Goal: Task Accomplishment & Management: Use online tool/utility

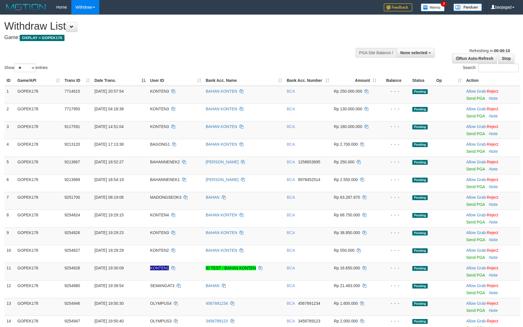
select select
select select "**"
select select
select select "**"
select select
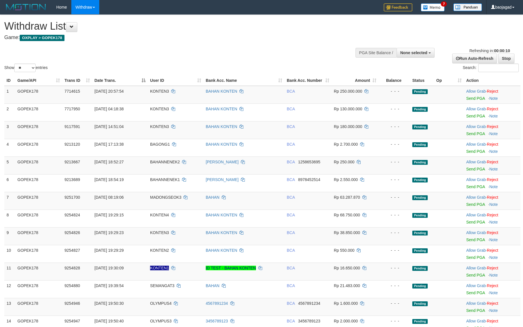
select select "**"
select select
select select "**"
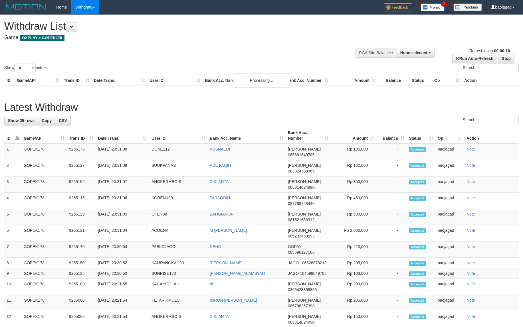
select select
select select "**"
click at [509, 58] on link "Stop" at bounding box center [506, 59] width 16 height 10
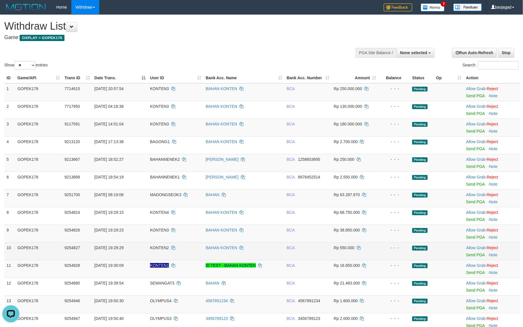
click at [397, 260] on td "- - -" at bounding box center [394, 251] width 31 height 18
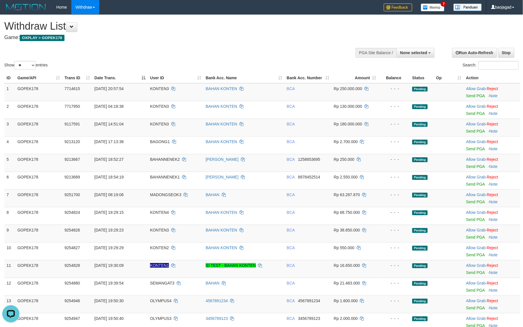
scroll to position [431, 0]
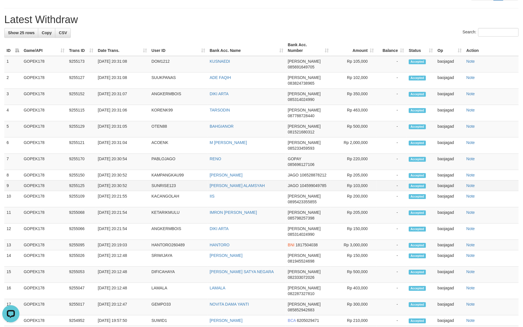
click at [358, 181] on td "Rp 103,000" at bounding box center [353, 186] width 45 height 11
copy td "103,000"
click at [266, 181] on td "[PERSON_NAME] ALAMSYAH" at bounding box center [246, 186] width 78 height 11
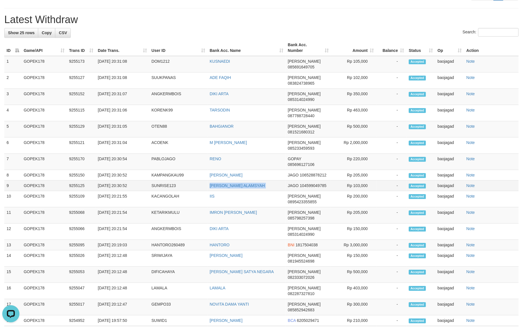
click at [266, 181] on td "[PERSON_NAME] ALAMSYAH" at bounding box center [246, 186] width 78 height 11
copy td "[PERSON_NAME] ALAMSYAH"
click at [159, 181] on td "SUNRISE123" at bounding box center [178, 186] width 58 height 11
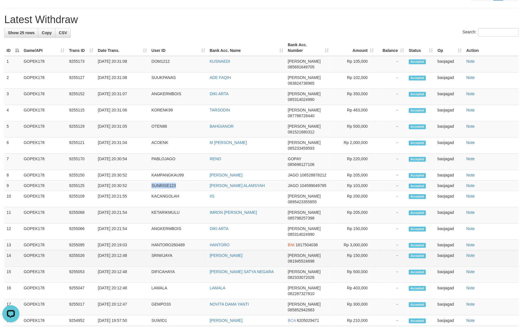
copy td "SUNRISE123"
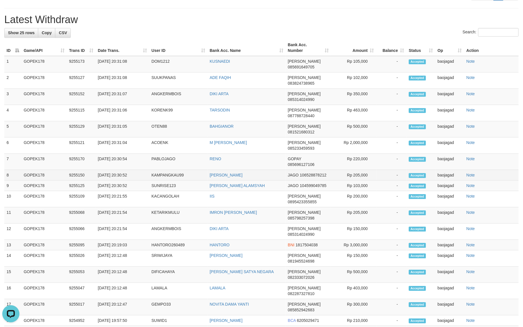
click at [262, 170] on td "[PERSON_NAME]" at bounding box center [246, 175] width 78 height 11
copy td "[PERSON_NAME]"
click at [174, 170] on td "KAMPANGKAU99" at bounding box center [178, 175] width 58 height 11
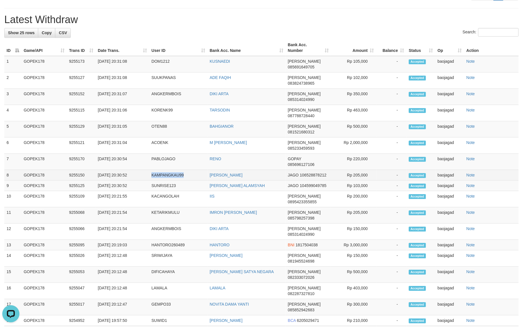
click at [174, 170] on td "KAMPANGKAU99" at bounding box center [178, 175] width 58 height 11
copy td "KAMPANGKAU99"
click at [211, 154] on td "RENO" at bounding box center [246, 162] width 78 height 16
copy link "RENO"
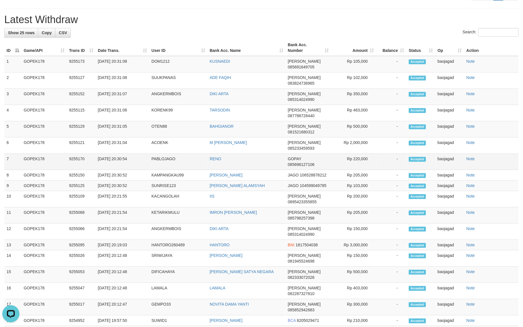
click at [159, 154] on td "PABLOJAGO" at bounding box center [178, 162] width 58 height 16
copy td "PABLOJAGO"
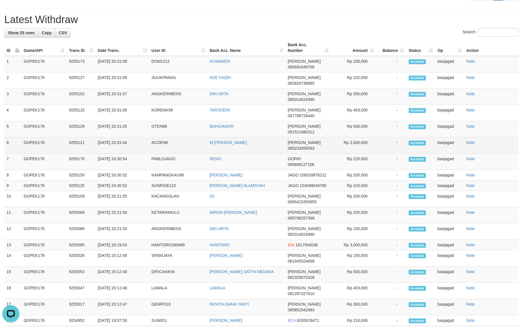
click at [259, 137] on td "M [PERSON_NAME]" at bounding box center [246, 145] width 78 height 16
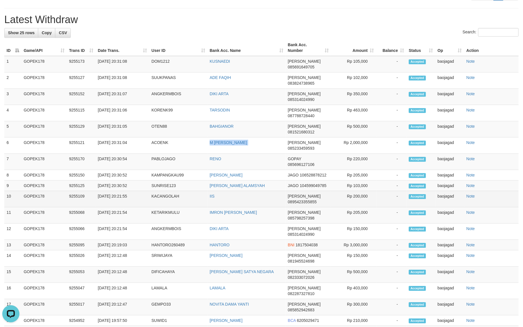
copy td "M [PERSON_NAME]"
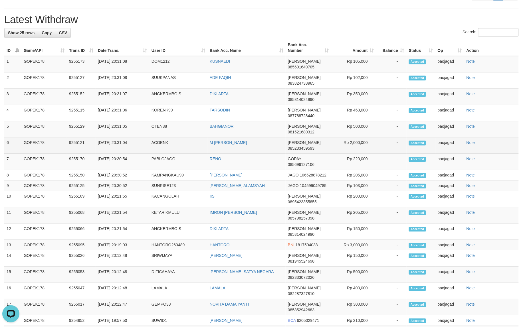
click at [166, 137] on td "ACOENK" at bounding box center [178, 145] width 58 height 16
click at [165, 137] on td "ACOENK" at bounding box center [178, 145] width 58 height 16
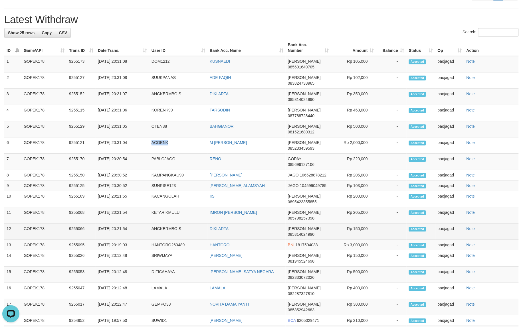
copy td "ACOENK"
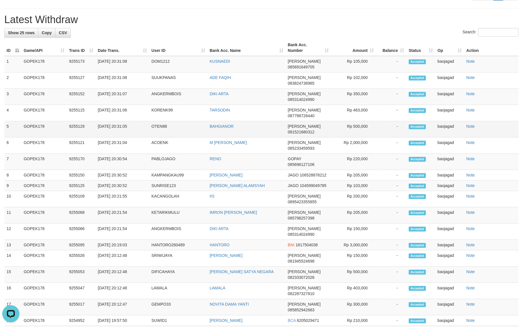
click at [257, 121] on td "BAHGIANOR" at bounding box center [246, 129] width 78 height 16
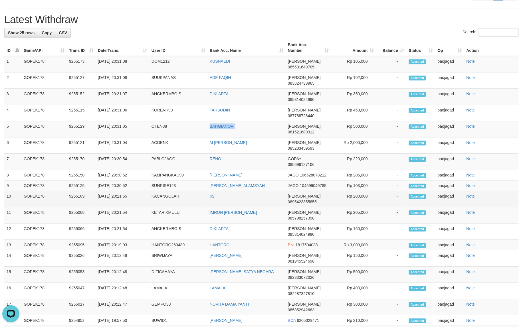
copy td "BAHGIANOR"
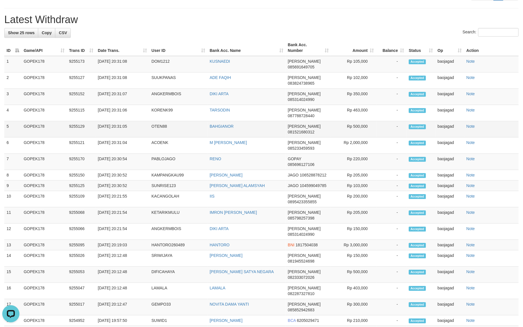
click at [157, 121] on td "OTEN88" at bounding box center [178, 129] width 58 height 16
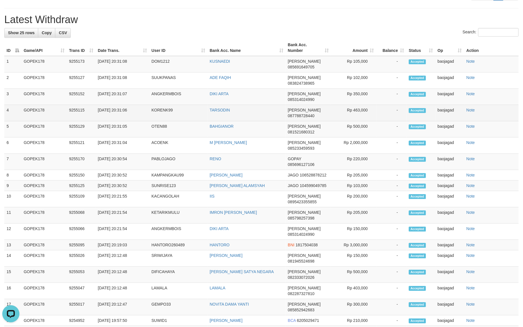
click at [239, 105] on td "TARSODIN" at bounding box center [246, 113] width 78 height 16
click at [169, 105] on td "KORENK99" at bounding box center [178, 113] width 58 height 16
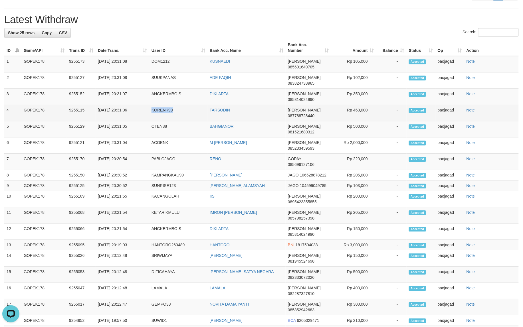
click at [169, 105] on td "KORENK99" at bounding box center [178, 113] width 58 height 16
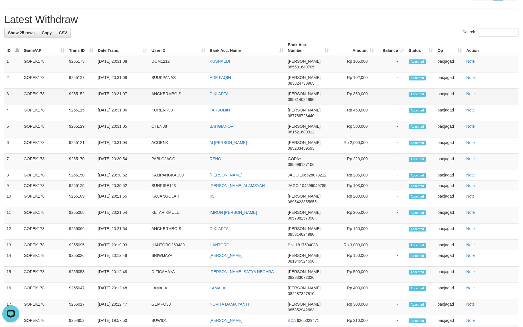
click at [235, 89] on td "DIKI ARTA" at bounding box center [246, 97] width 78 height 16
click at [236, 89] on td "DIKI ARTA" at bounding box center [246, 97] width 78 height 16
click at [171, 89] on td "ANGKERMBOIS" at bounding box center [178, 97] width 58 height 16
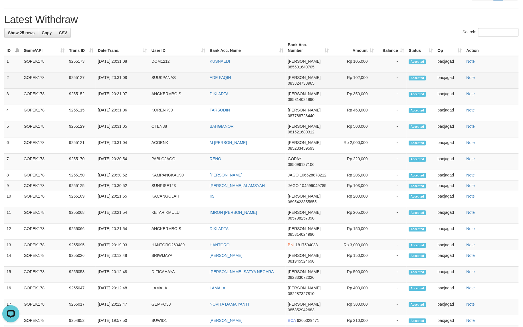
click at [249, 72] on td "ADE FAQIH" at bounding box center [246, 80] width 78 height 16
click at [162, 74] on td "SUUKPANAS" at bounding box center [178, 80] width 58 height 16
click at [161, 74] on td "SUUKPANAS" at bounding box center [178, 80] width 58 height 16
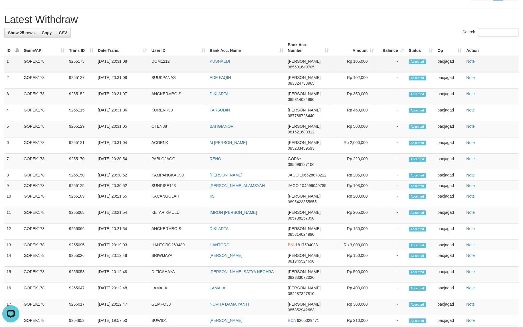
click at [252, 63] on td "KUSNAEDI" at bounding box center [246, 64] width 78 height 17
click at [173, 66] on td "DOM1212" at bounding box center [178, 64] width 58 height 17
click at [160, 64] on td "DOM1212" at bounding box center [178, 64] width 58 height 17
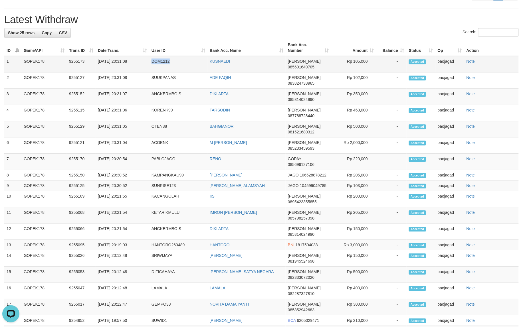
click at [160, 64] on td "DOM1212" at bounding box center [178, 64] width 58 height 17
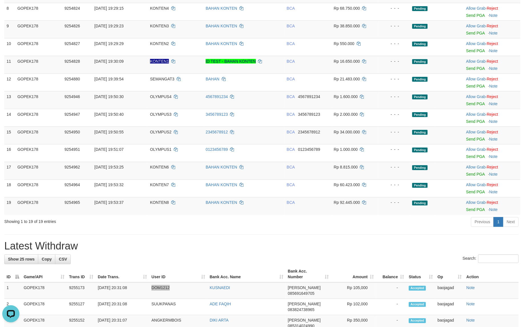
scroll to position [253, 0]
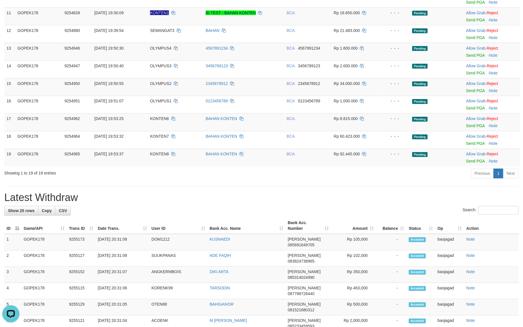
click at [413, 182] on div "**********" at bounding box center [261, 200] width 523 height 877
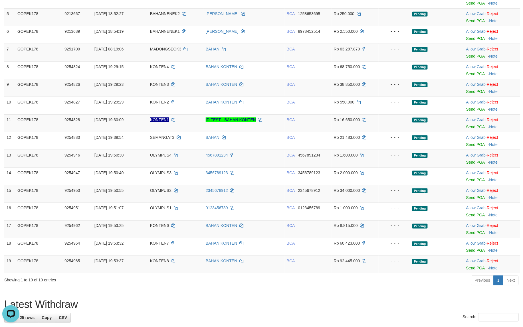
scroll to position [0, 0]
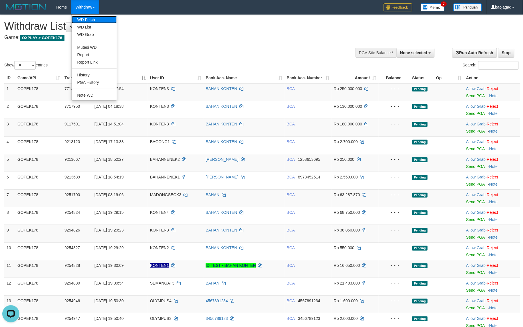
click at [86, 21] on link "WD Fetch" at bounding box center [94, 19] width 45 height 7
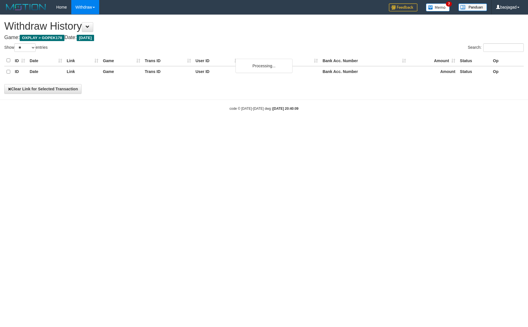
select select "**"
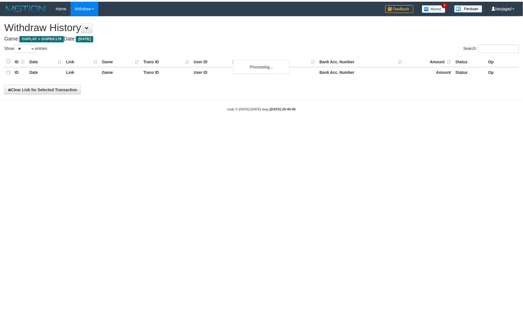
scroll to position [376, 0]
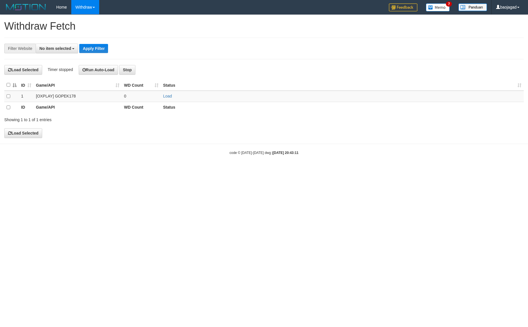
select select
click at [170, 96] on link "Load" at bounding box center [167, 96] width 9 height 5
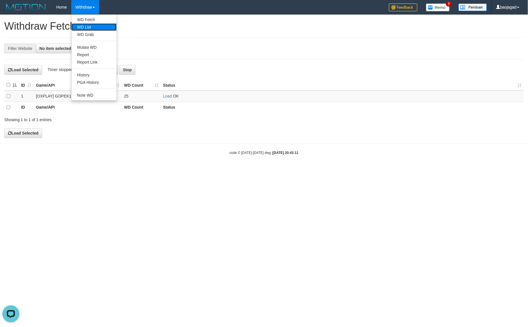
click at [94, 29] on link "WD List" at bounding box center [94, 26] width 45 height 7
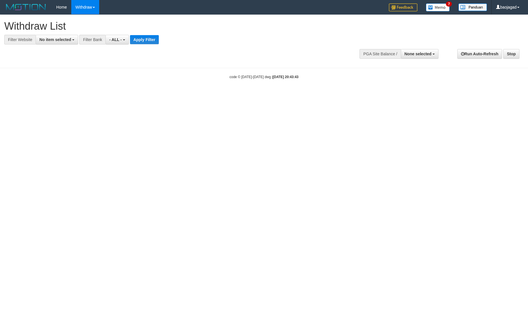
select select
click at [53, 40] on span "No item selected" at bounding box center [55, 39] width 32 height 5
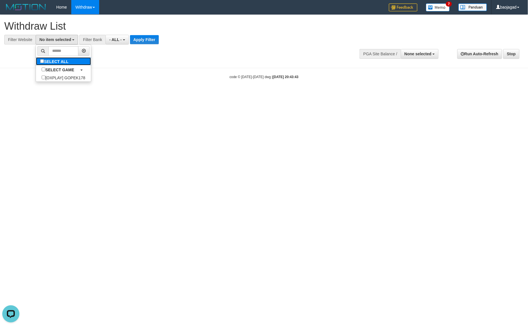
click at [53, 62] on label "SELECT ALL" at bounding box center [55, 61] width 38 height 8
select select "***"
click at [152, 40] on button "Apply Filter" at bounding box center [153, 39] width 29 height 9
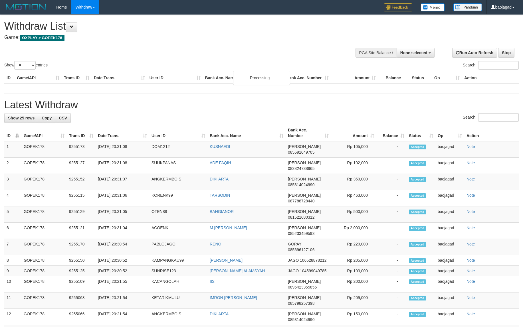
select select
select select "**"
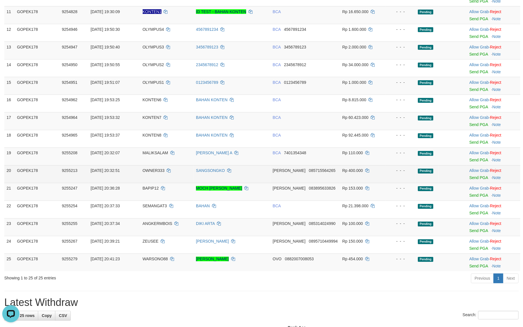
scroll to position [297, 0]
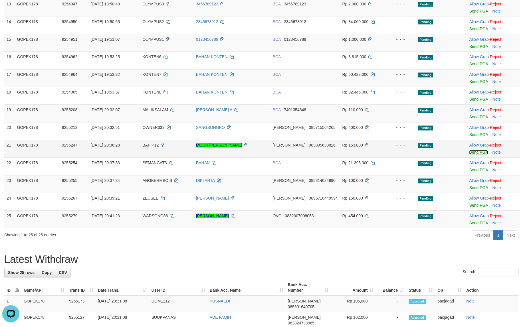
click at [484, 153] on link "Send PGA" at bounding box center [478, 152] width 19 height 5
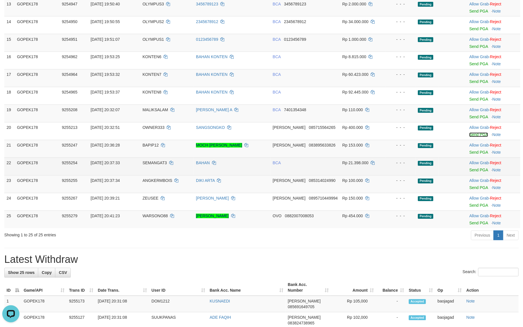
click at [477, 135] on link "Send PGA" at bounding box center [478, 135] width 19 height 5
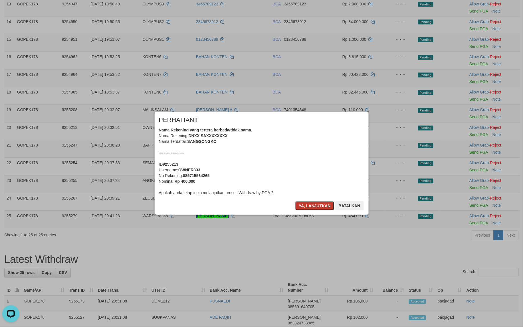
click at [308, 204] on button "Ya, lanjutkan" at bounding box center [314, 205] width 39 height 9
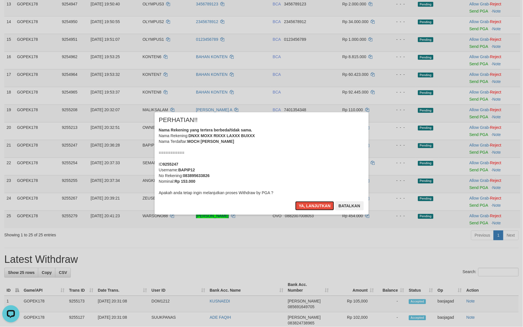
click at [308, 204] on button "Ya, lanjutkan" at bounding box center [314, 205] width 39 height 9
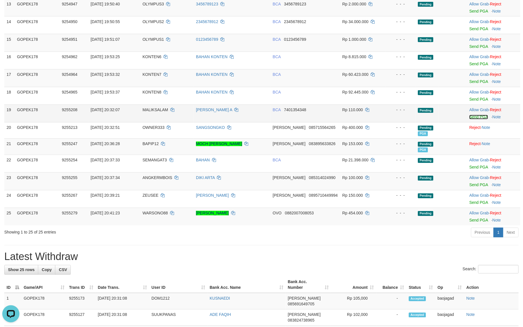
click at [476, 117] on link "Send PGA" at bounding box center [478, 117] width 19 height 5
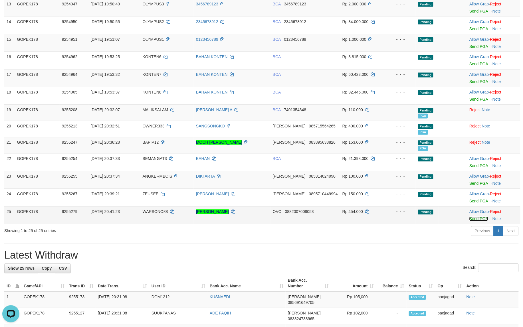
click at [473, 220] on link "Send PGA" at bounding box center [478, 219] width 19 height 5
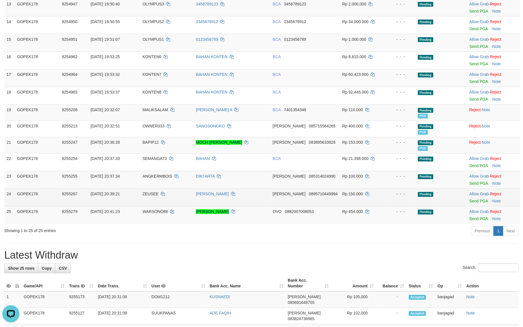
click at [472, 200] on td "Allow Grab · Reject Send PGA · Note" at bounding box center [493, 198] width 53 height 18
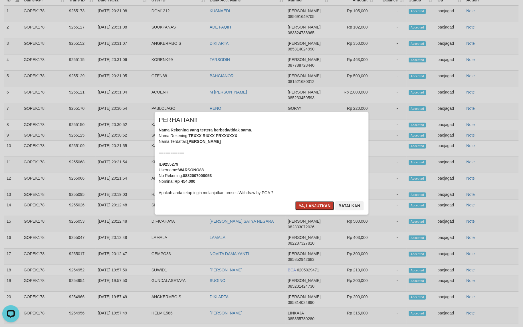
click at [319, 206] on button "Ya, lanjutkan" at bounding box center [314, 205] width 39 height 9
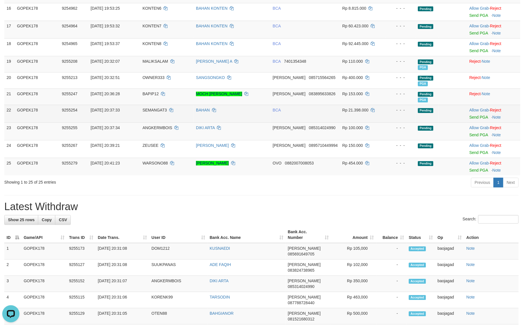
scroll to position [286, 0]
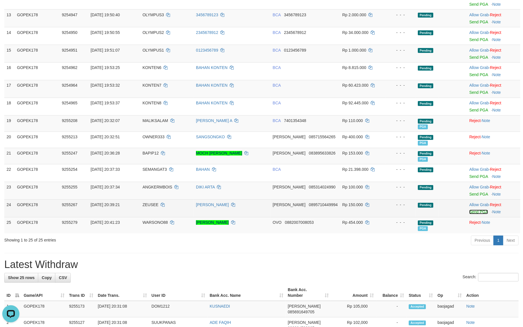
click at [471, 213] on link "Send PGA" at bounding box center [478, 212] width 19 height 5
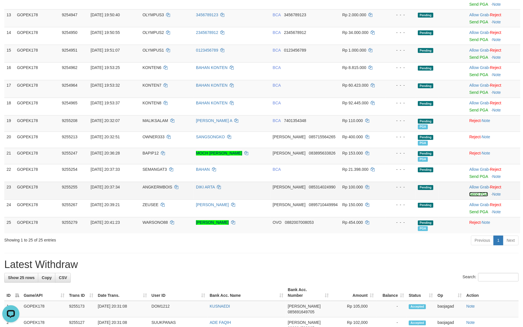
click at [474, 194] on link "Send PGA" at bounding box center [478, 194] width 19 height 5
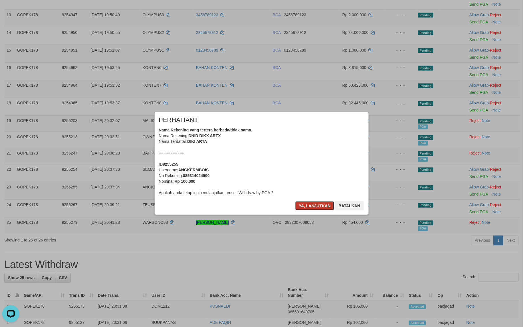
click at [316, 203] on button "Ya, lanjutkan" at bounding box center [314, 205] width 39 height 9
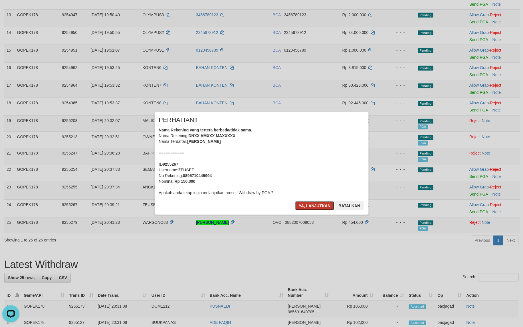
click at [316, 210] on button "Ya, lanjutkan" at bounding box center [314, 205] width 39 height 9
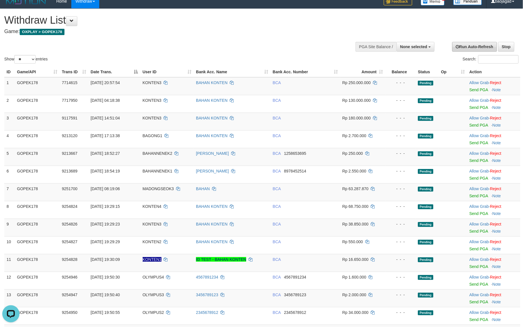
scroll to position [0, 0]
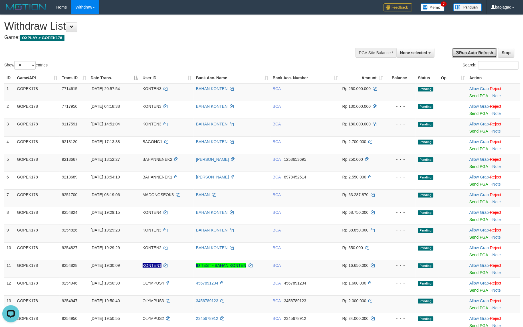
click at [478, 51] on link "Run Auto-Refresh" at bounding box center [474, 53] width 45 height 10
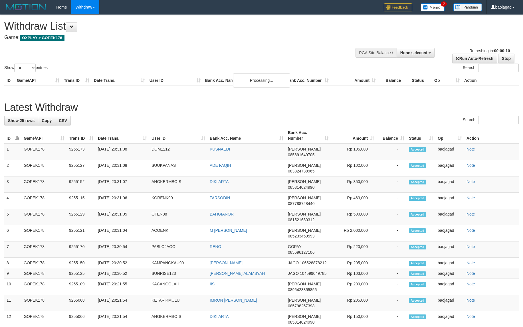
select select
select select "**"
select select
select select "**"
select select
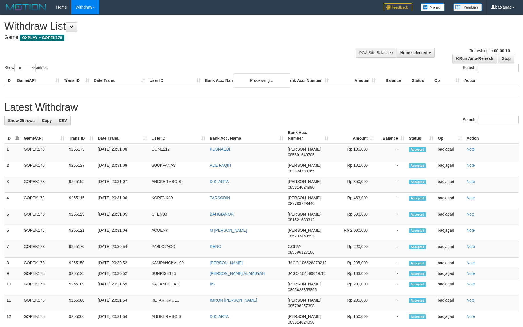
select select "**"
select select
select select "**"
select select
select select "**"
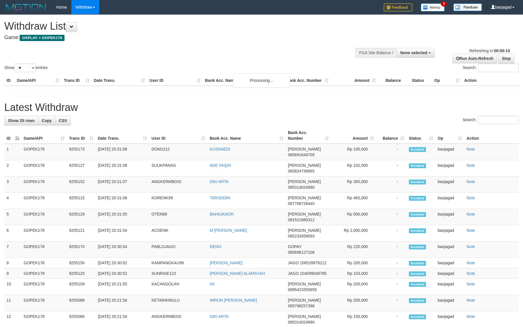
select select
select select "**"
select select
select select "**"
select select
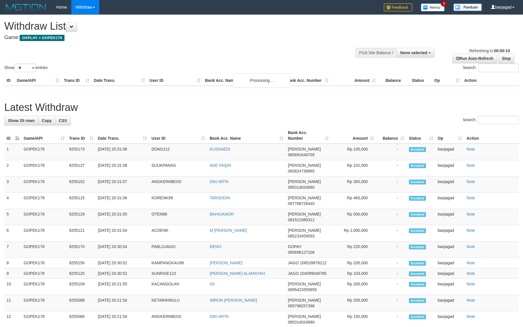
select select "**"
select select
select select "**"
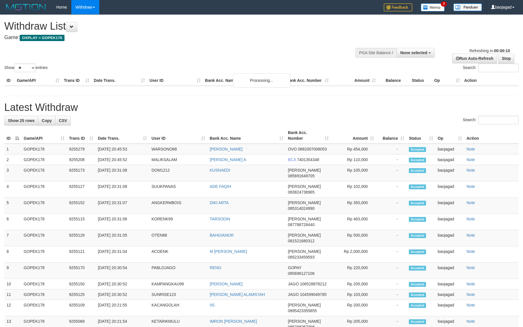
select select
select select "**"
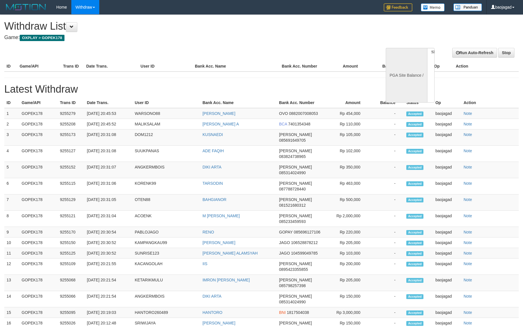
select select
select select "**"
select select
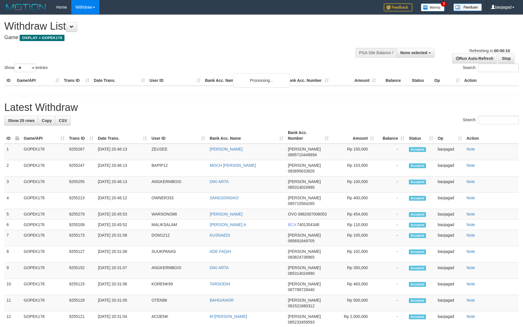
select select
select select "**"
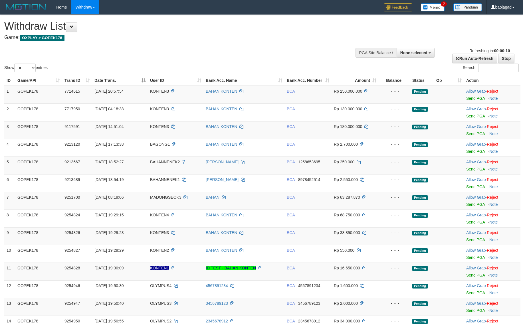
select select
select select "**"
select select
select select "**"
click at [507, 55] on link "Stop" at bounding box center [506, 59] width 16 height 10
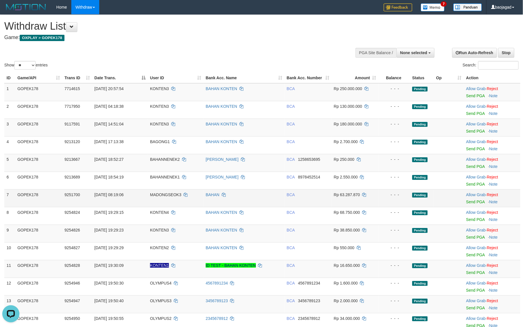
click at [406, 193] on div "- - -" at bounding box center [394, 195] width 27 height 6
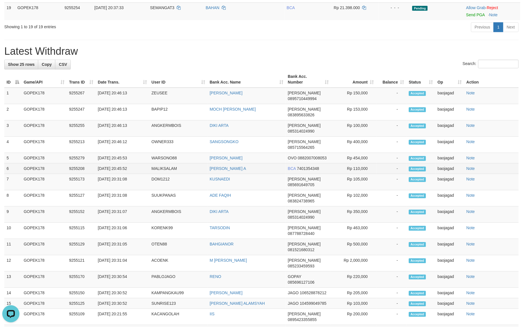
click at [360, 163] on td "Rp 110,000" at bounding box center [353, 168] width 45 height 11
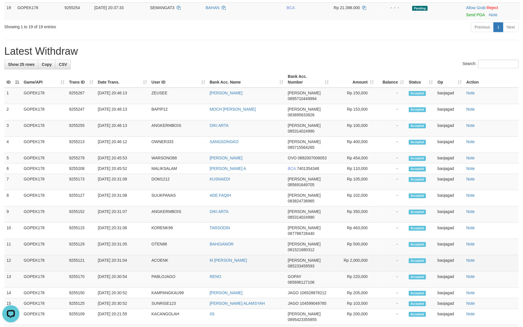
copy td "110,000"
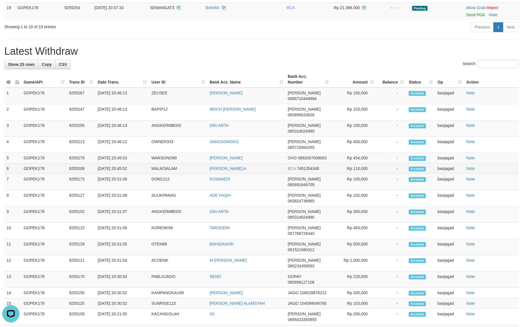
click at [262, 163] on td "[PERSON_NAME] A" at bounding box center [246, 168] width 78 height 11
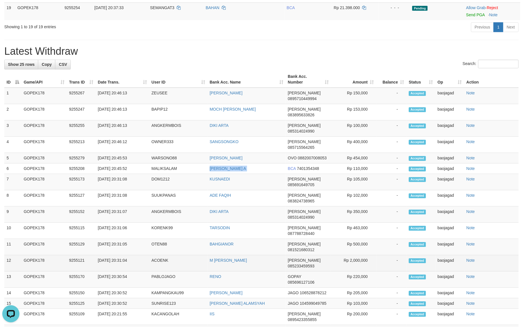
copy td "[PERSON_NAME] A"
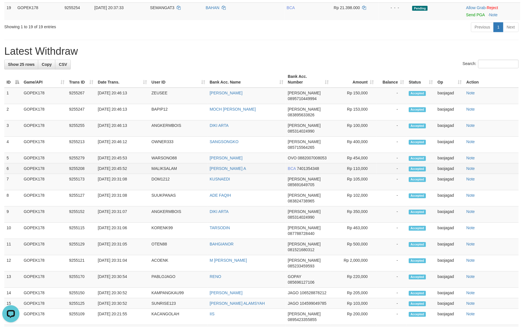
click at [163, 163] on td "MALIKSALAM" at bounding box center [178, 168] width 58 height 11
copy td "MALIKSALAM"
click at [269, 153] on td "TEGUH RIZKY PRASETYO" at bounding box center [246, 158] width 78 height 11
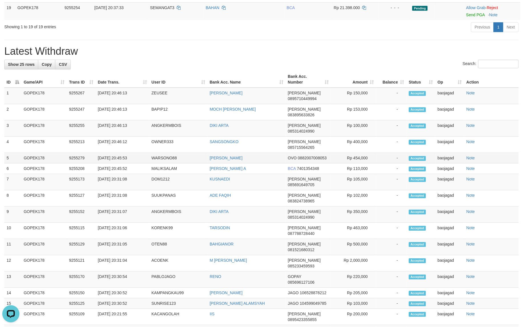
click at [273, 153] on td "TEGUH RIZKY PRASETYO" at bounding box center [246, 158] width 78 height 11
copy td "[PERSON_NAME]"
click at [166, 153] on td "WARSONO88" at bounding box center [178, 158] width 58 height 11
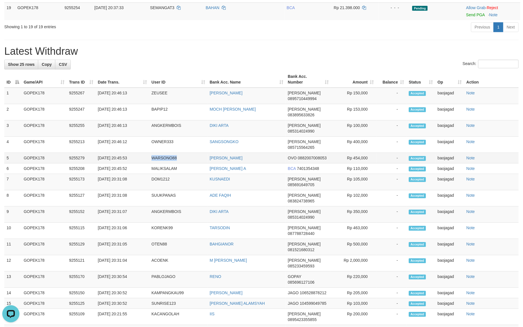
click at [166, 153] on td "WARSONO88" at bounding box center [178, 158] width 58 height 11
copy td "WARSONO88"
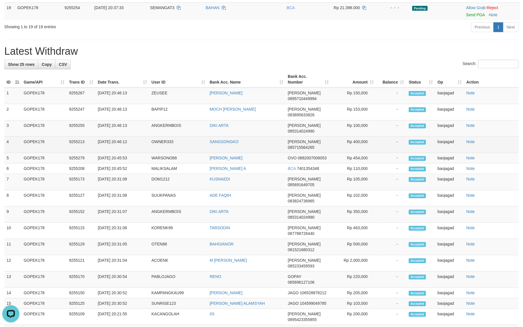
click at [244, 137] on td "SANGSONGKO" at bounding box center [246, 145] width 78 height 16
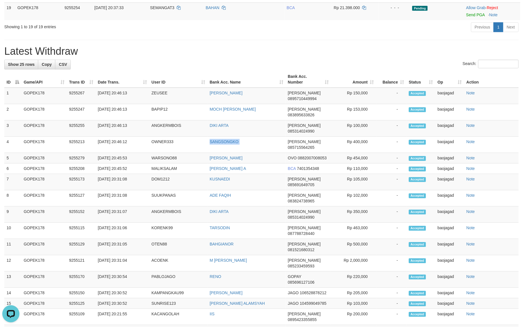
copy td "SANGSONGKO"
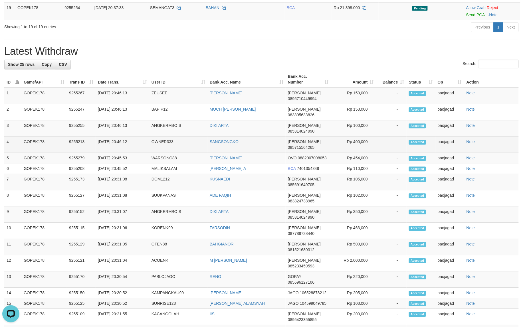
click at [167, 137] on td "OWNER333" at bounding box center [178, 145] width 58 height 16
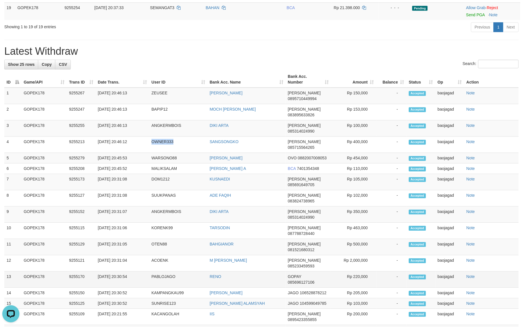
copy td "OWNER333"
click at [239, 120] on td "DIKI ARTA" at bounding box center [246, 128] width 78 height 16
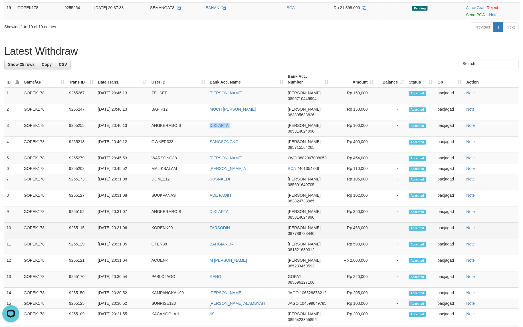
copy td "DIKI ARTA"
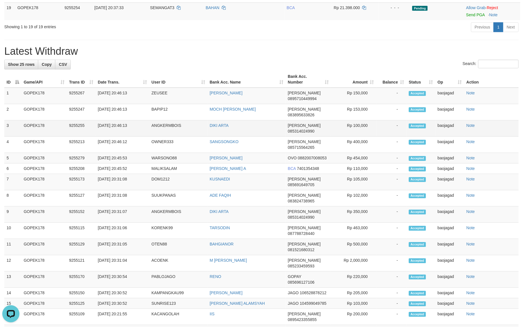
click at [155, 120] on td "ANGKERMBOIS" at bounding box center [178, 128] width 58 height 16
copy td "ANGKERMBOIS"
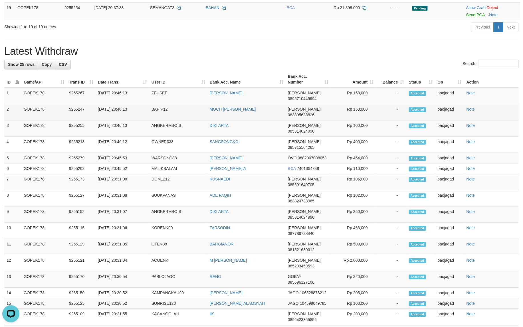
click at [270, 112] on td "MOCH [PERSON_NAME]" at bounding box center [246, 112] width 78 height 16
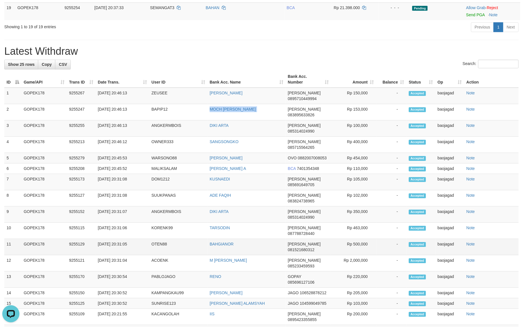
copy td "MOCH [PERSON_NAME]"
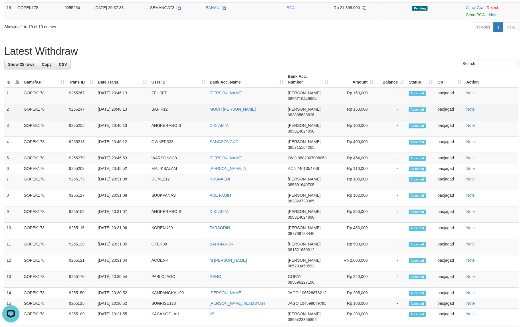
click at [153, 113] on td "BAPIP12" at bounding box center [178, 112] width 58 height 16
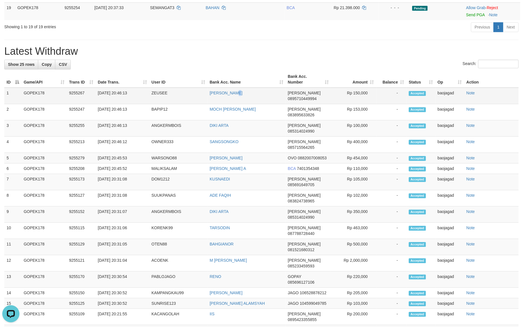
click at [241, 100] on td "[PERSON_NAME]" at bounding box center [246, 96] width 78 height 17
click at [241, 100] on td "AMRUL MAHMUDI" at bounding box center [246, 96] width 78 height 17
click at [158, 99] on td "ZEUSEE" at bounding box center [178, 96] width 58 height 17
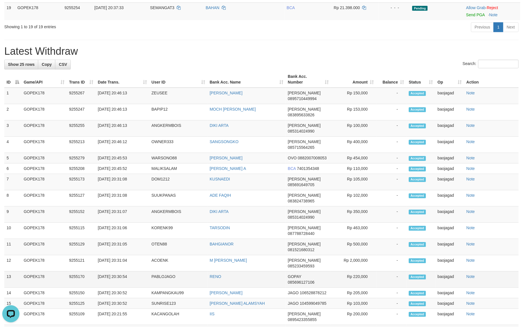
click at [350, 272] on td "Rp 220,000" at bounding box center [353, 280] width 45 height 16
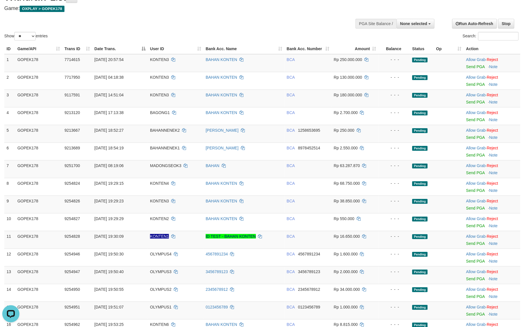
scroll to position [0, 0]
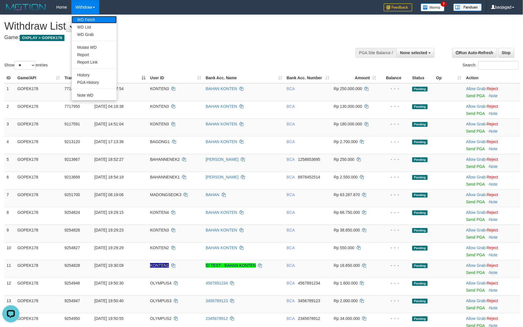
click at [92, 22] on link "WD Fetch" at bounding box center [94, 19] width 45 height 7
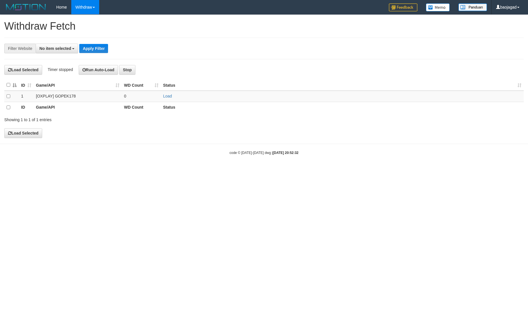
select select
click at [167, 96] on link "Load" at bounding box center [167, 96] width 9 height 5
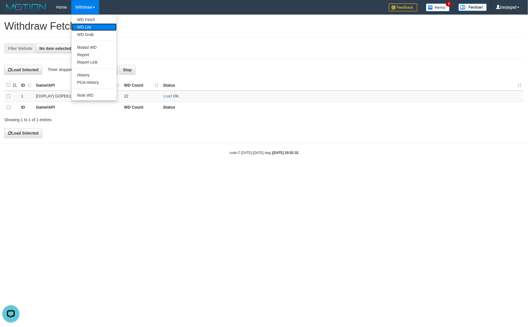
click at [94, 26] on link "WD List" at bounding box center [94, 26] width 45 height 7
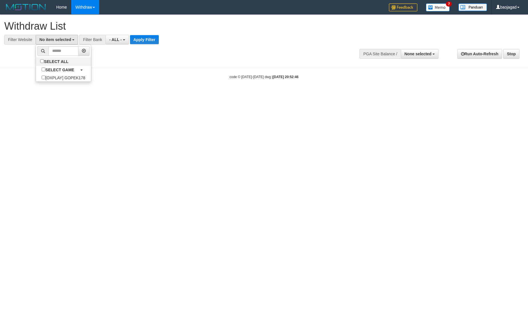
select select
click at [65, 58] on label "SELECT ALL" at bounding box center [55, 61] width 38 height 8
select select "***"
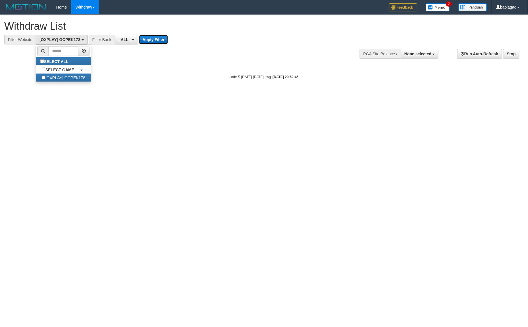
click at [159, 41] on button "Apply Filter" at bounding box center [153, 39] width 29 height 9
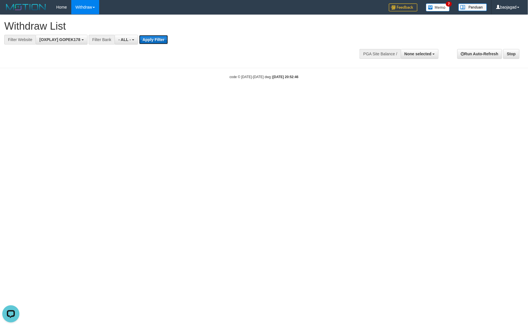
scroll to position [0, 0]
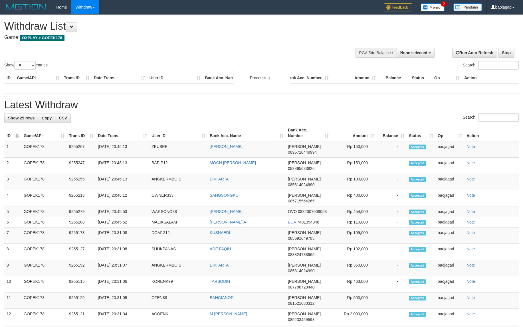
select select
select select "**"
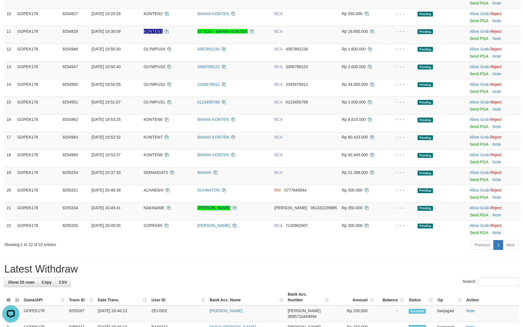
scroll to position [238, 0]
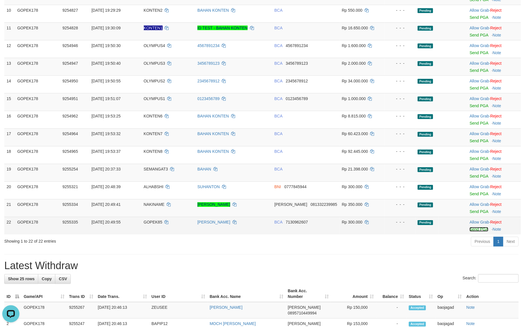
click at [475, 230] on link "Send PGA" at bounding box center [479, 229] width 19 height 5
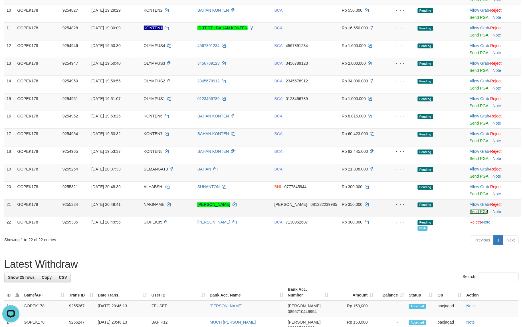
click at [476, 213] on link "Send PGA" at bounding box center [479, 212] width 19 height 5
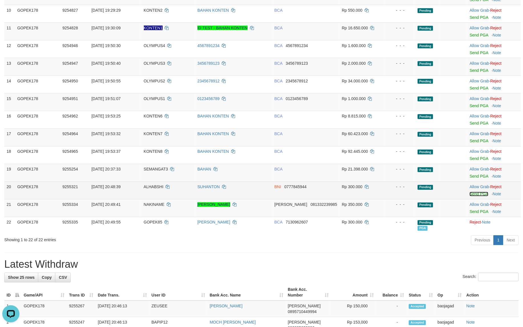
click at [477, 197] on link "Send PGA" at bounding box center [479, 194] width 19 height 5
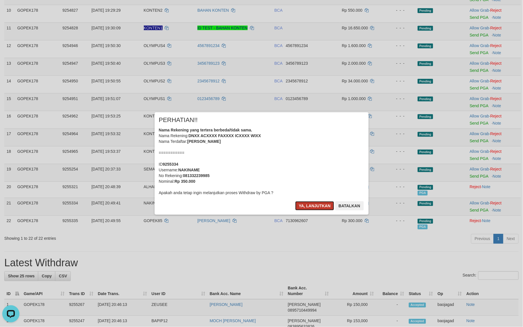
click at [310, 207] on button "Ya, lanjutkan" at bounding box center [314, 205] width 39 height 9
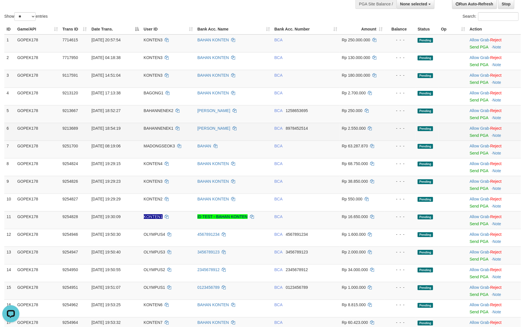
scroll to position [0, 0]
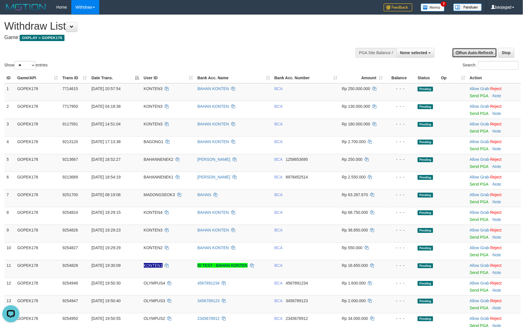
click at [461, 54] on link "Run Auto-Refresh" at bounding box center [474, 53] width 45 height 10
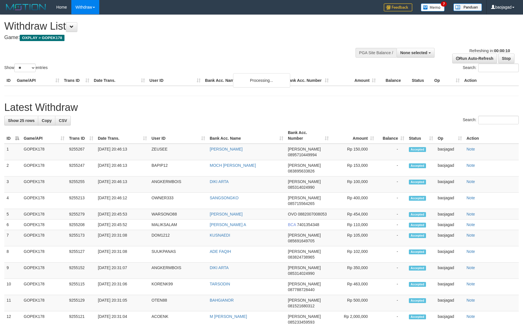
select select
select select "**"
select select
select select "**"
select select
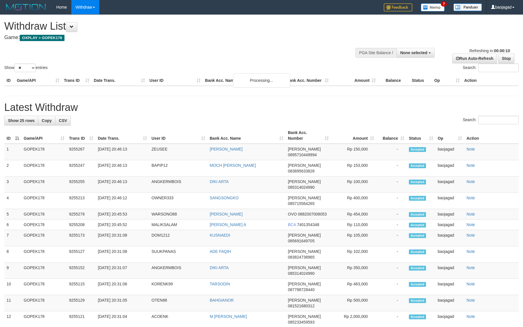
select select "**"
select select
select select "**"
select select
select select "**"
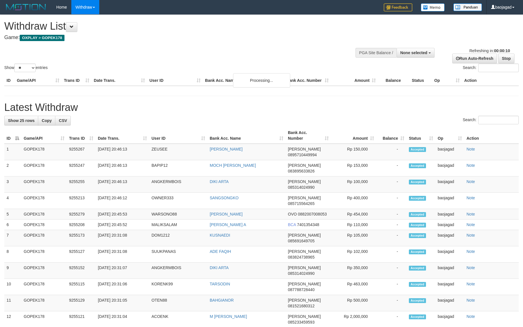
select select
select select "**"
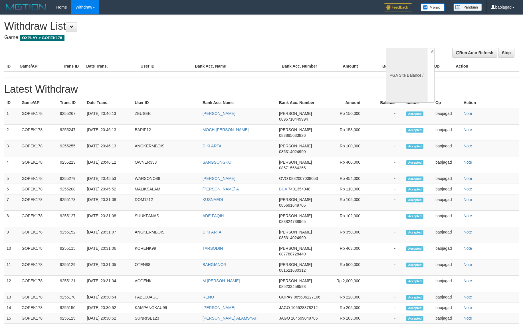
select select
select select "**"
select select
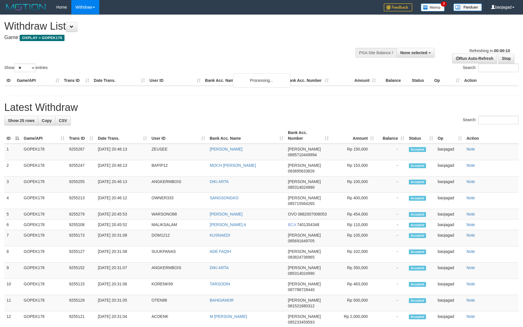
select select
select select "**"
select select
select select "**"
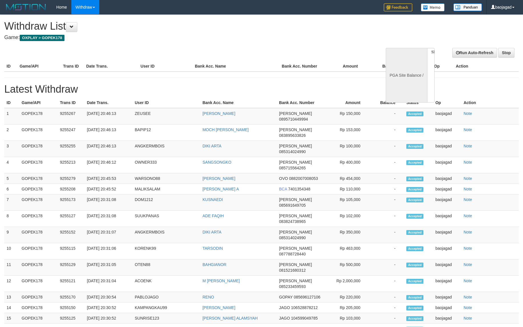
select select
select select "**"
select select
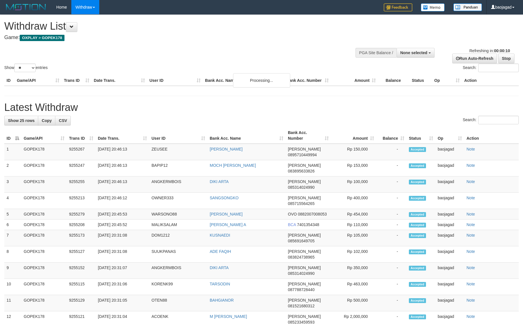
select select
select select "**"
select select
select select "**"
select select
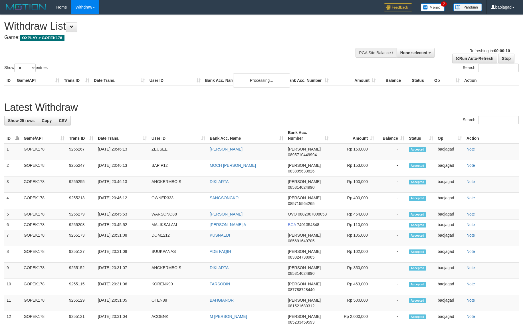
select select "**"
select select
select select "**"
select select
select select "**"
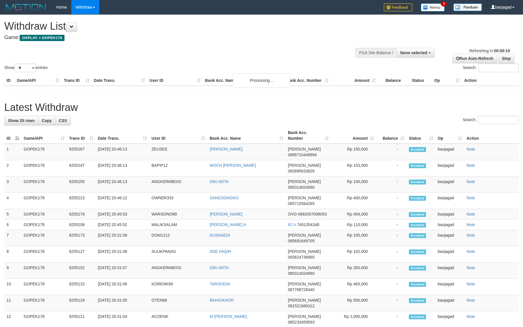
select select
select select "**"
select select
select select "**"
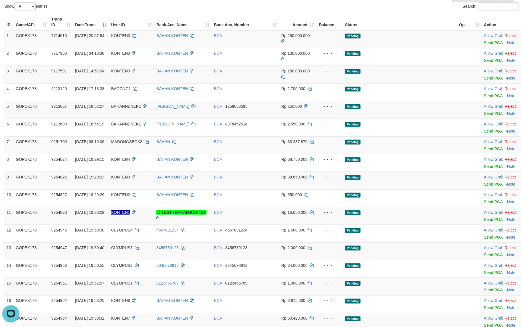
scroll to position [297, 0]
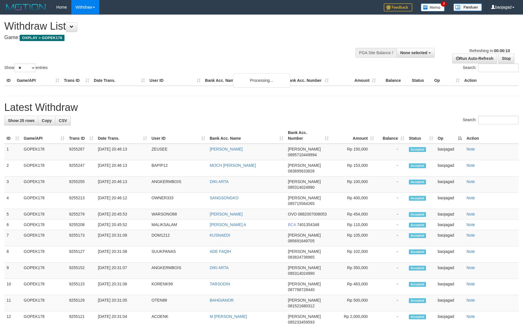
select select
select select "**"
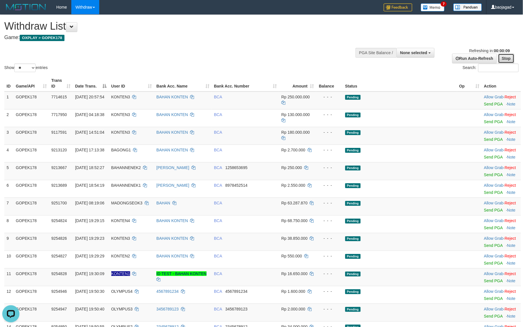
click at [508, 60] on link "Stop" at bounding box center [506, 59] width 16 height 10
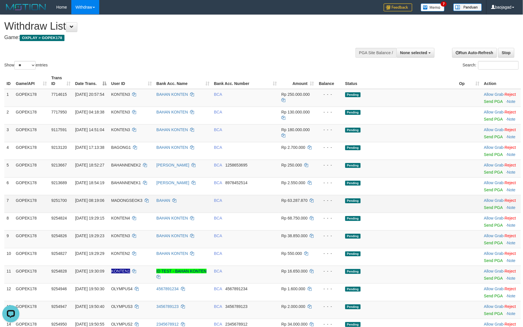
click at [438, 204] on td "Pending" at bounding box center [400, 204] width 114 height 18
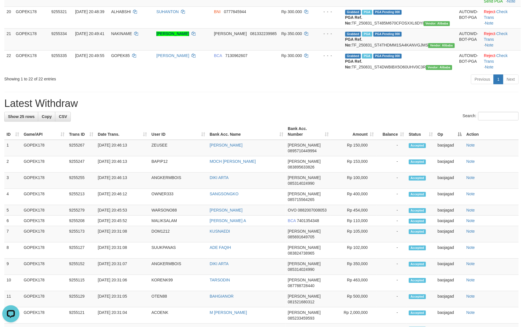
click at [375, 111] on div "**********" at bounding box center [261, 70] width 523 height 948
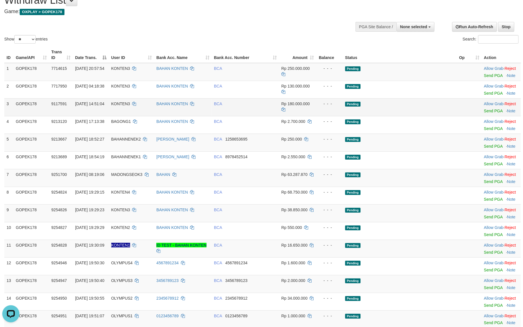
scroll to position [0, 0]
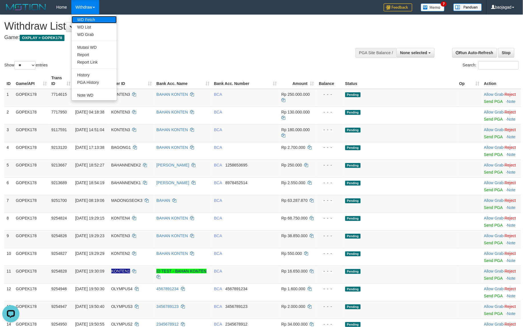
click at [93, 17] on link "WD Fetch" at bounding box center [94, 19] width 45 height 7
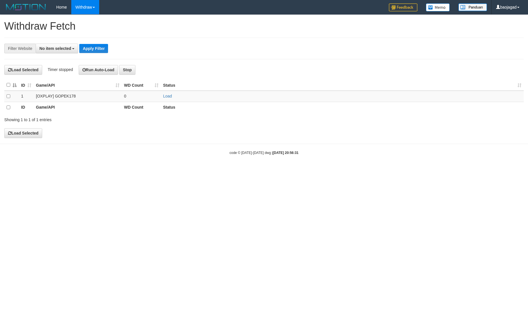
select select
click at [166, 96] on link "Load" at bounding box center [167, 96] width 9 height 5
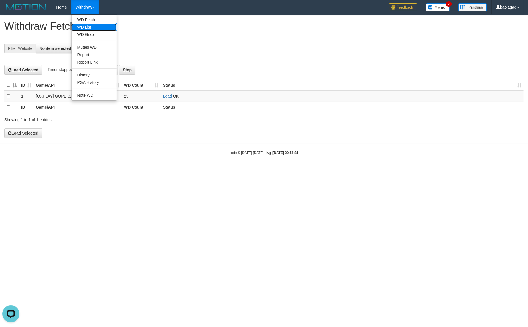
click at [91, 26] on link "WD List" at bounding box center [94, 26] width 45 height 7
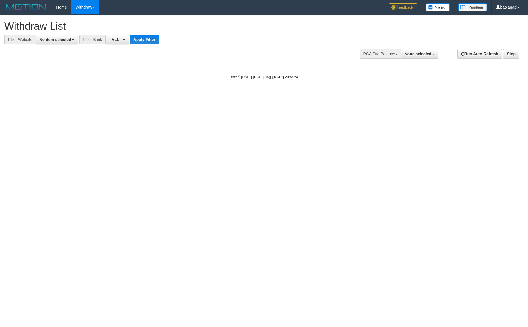
select select
click at [64, 37] on button "No item selected" at bounding box center [57, 40] width 43 height 10
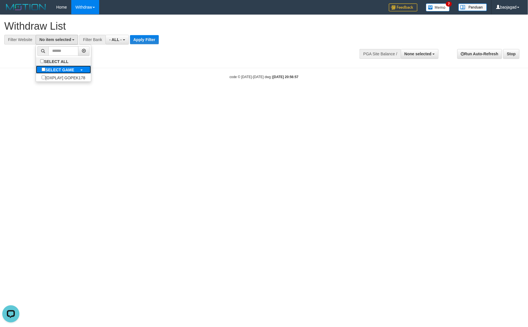
click at [63, 69] on b "SELECT GAME" at bounding box center [59, 70] width 29 height 5
select select "***"
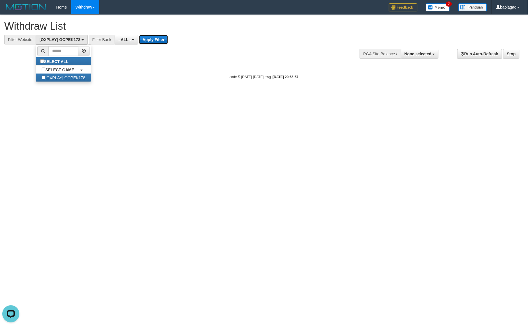
click at [146, 36] on button "Apply Filter" at bounding box center [153, 39] width 29 height 9
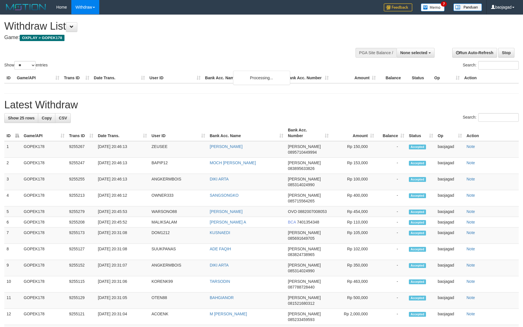
select select
select select "**"
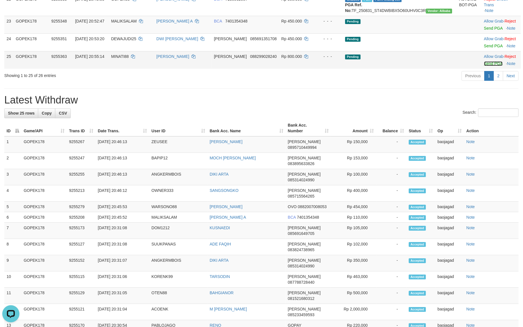
click at [484, 66] on link "Send PGA" at bounding box center [493, 63] width 19 height 5
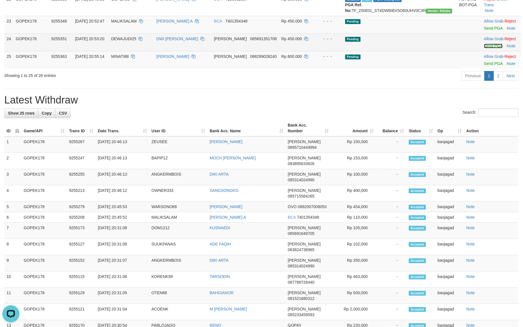
click at [488, 48] on link "Send PGA" at bounding box center [493, 46] width 19 height 5
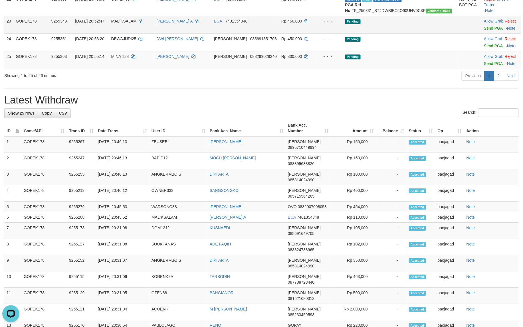
click at [482, 43] on body "Toggle navigation Home Withdraw WD Fetch WD List WD Grab Mutasi WD Report Repor…" at bounding box center [261, 49] width 523 height 1048
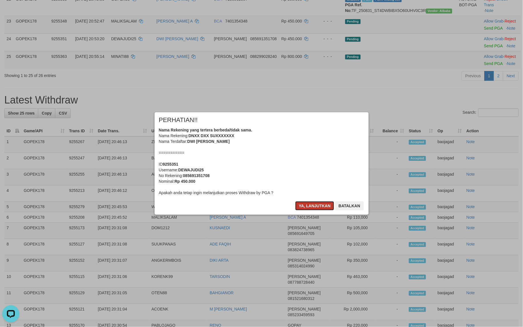
click at [308, 207] on button "Ya, lanjutkan" at bounding box center [314, 205] width 39 height 9
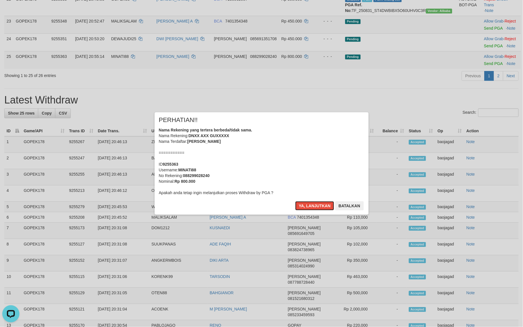
click at [308, 207] on button "Ya, lanjutkan" at bounding box center [314, 205] width 39 height 9
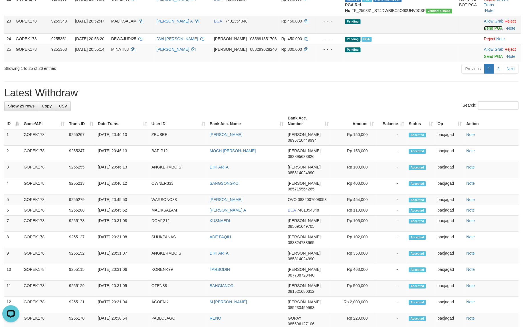
click at [484, 31] on link "Send PGA" at bounding box center [493, 28] width 19 height 5
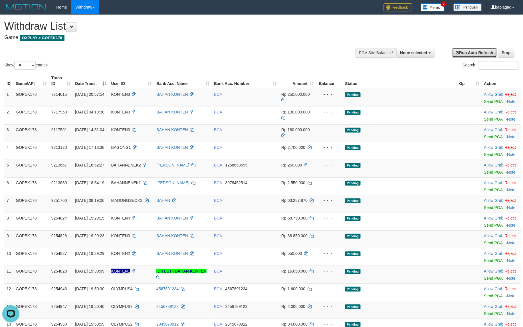
click at [475, 49] on link "Run Auto-Refresh" at bounding box center [474, 53] width 45 height 10
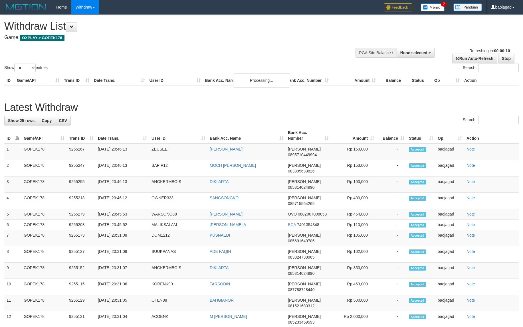
select select
select select "**"
select select
select select "**"
select select
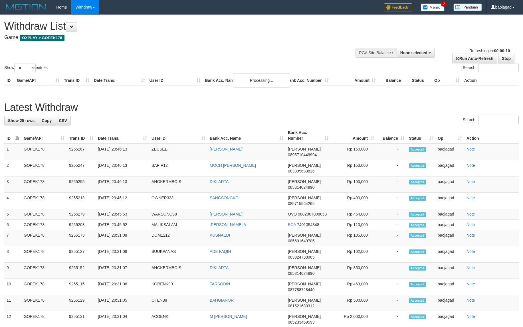
select select "**"
select select
select select "**"
select select
select select "**"
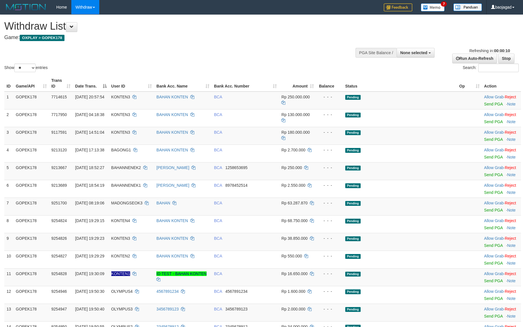
select select
select select "**"
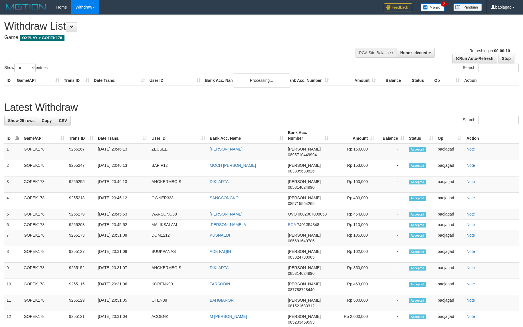
select select
select select "**"
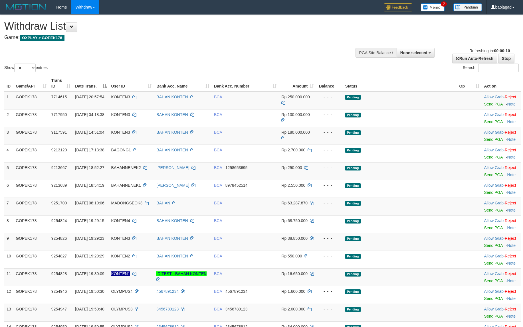
select select
select select "**"
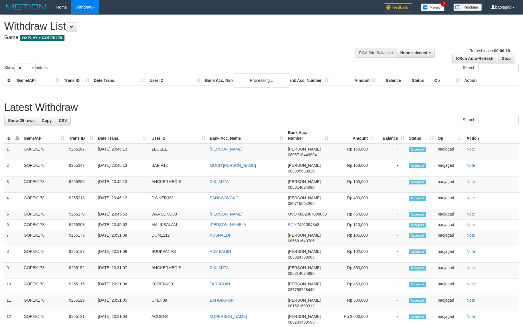
select select
select select "**"
select select
select select "**"
select select
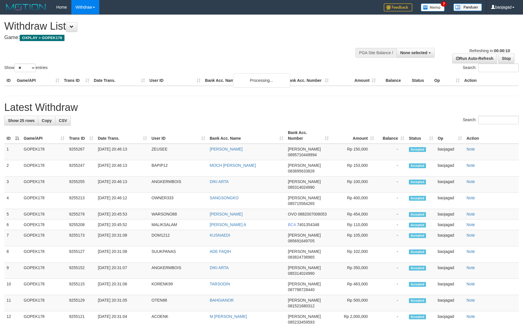
select select "**"
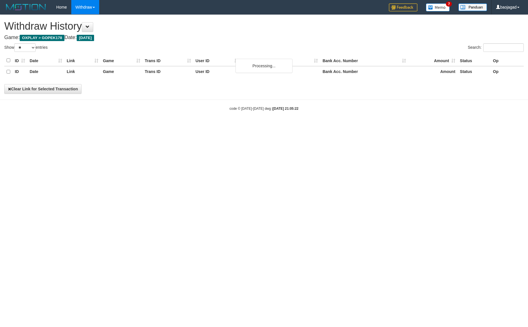
select select "**"
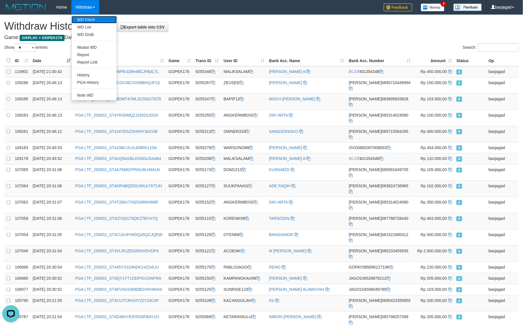
click at [86, 21] on link "WD Fetch" at bounding box center [94, 19] width 45 height 7
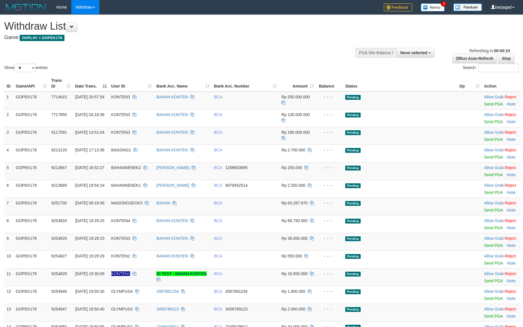
select select
select select "**"
select select
select select "**"
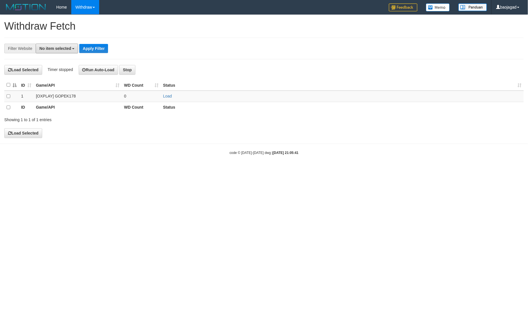
click at [43, 44] on button "No item selected" at bounding box center [57, 49] width 43 height 10
click at [58, 79] on b "SELECT GAME" at bounding box center [59, 78] width 29 height 5
select select "***"
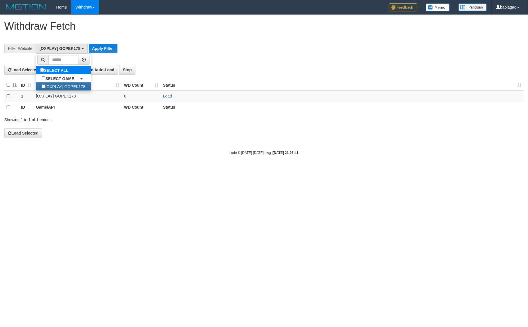
scroll to position [5, 0]
click at [103, 51] on button "Apply Filter" at bounding box center [103, 48] width 29 height 9
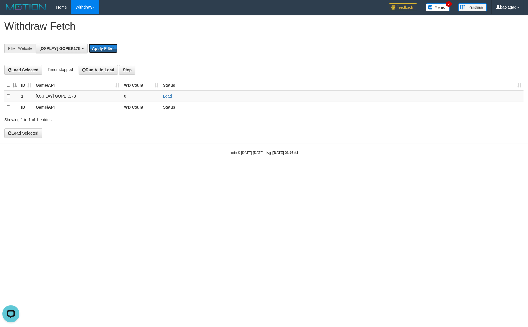
scroll to position [0, 0]
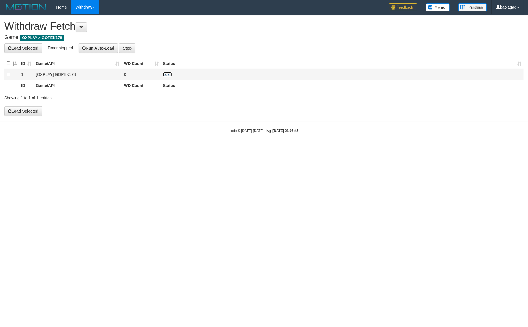
click at [170, 75] on link "Load" at bounding box center [167, 74] width 9 height 5
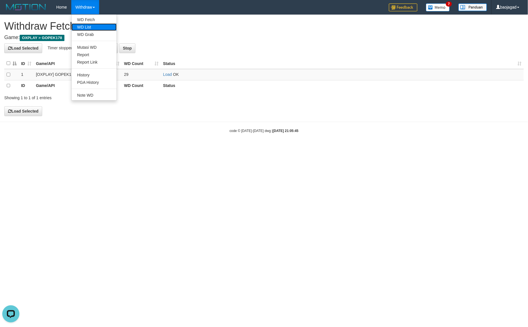
click at [93, 26] on link "WD List" at bounding box center [94, 26] width 45 height 7
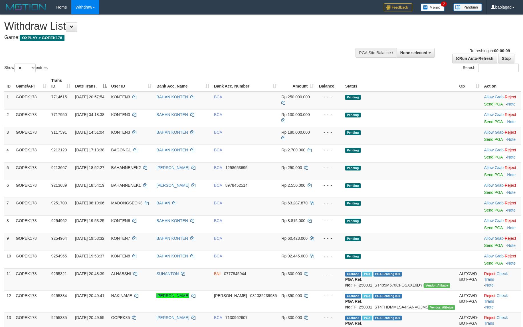
select select
select select "**"
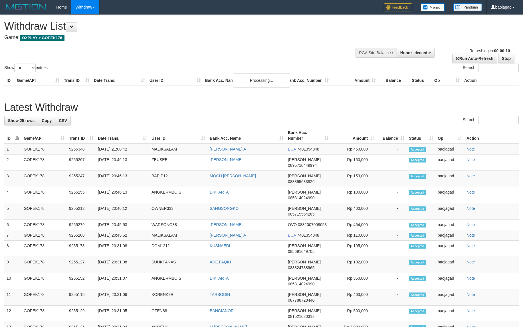
select select
select select "**"
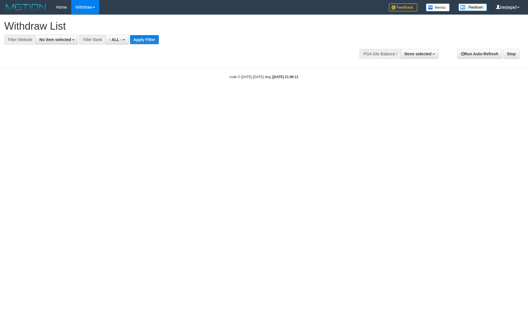
select select
click at [51, 42] on button "No item selected" at bounding box center [57, 40] width 43 height 10
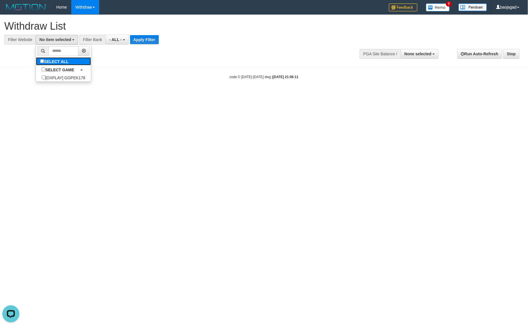
click at [51, 61] on label "SELECT ALL" at bounding box center [55, 61] width 38 height 8
select select "***"
click at [157, 37] on button "Apply Filter" at bounding box center [153, 39] width 29 height 9
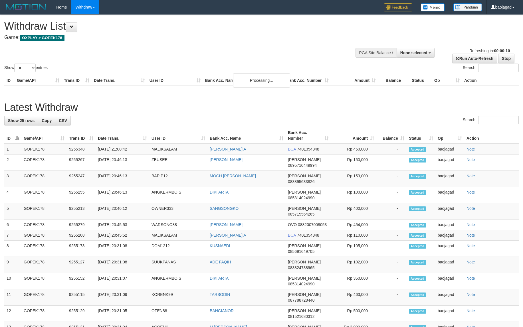
select select
select select "**"
select select
select select "**"
select select
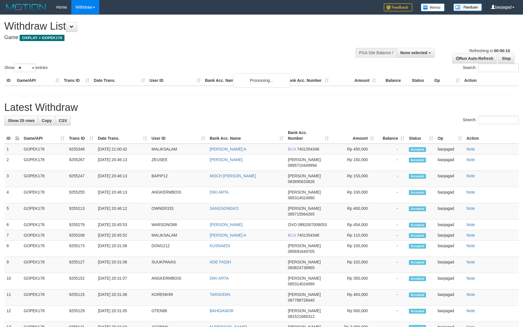
select select "**"
select select
select select "**"
select select
select select "**"
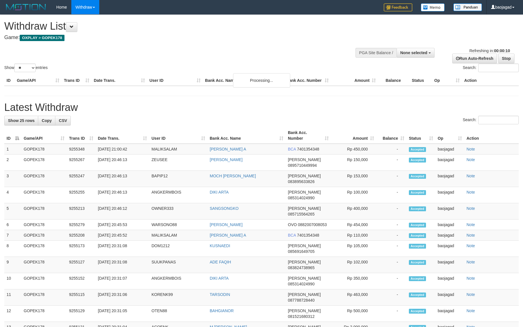
select select
select select "**"
select select
select select "**"
select select
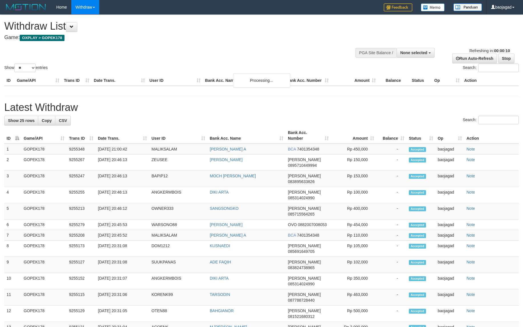
select select "**"
select select
select select "**"
select select
select select "**"
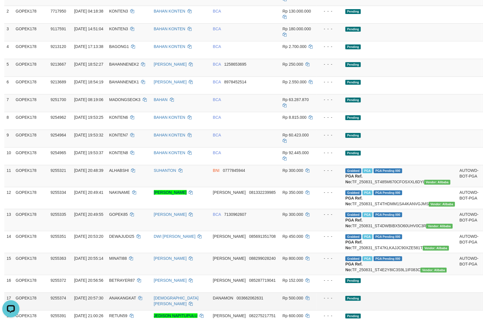
scroll to position [357, 0]
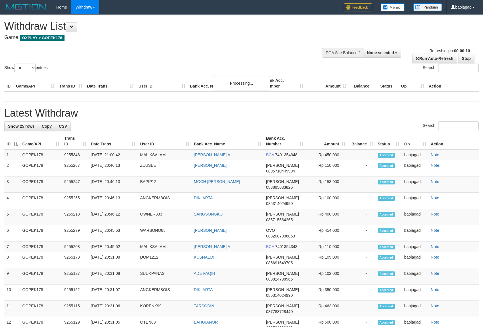
select select
select select "**"
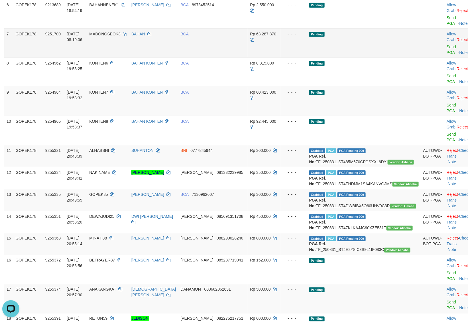
scroll to position [357, 0]
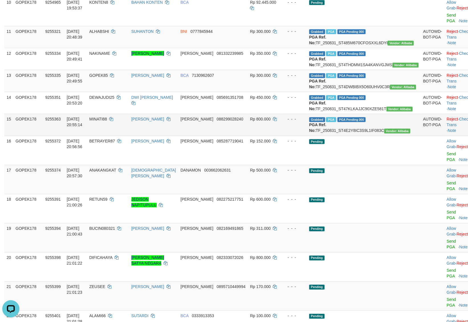
click at [126, 114] on td "MINATI88" at bounding box center [108, 125] width 42 height 22
copy td "MINATI88"
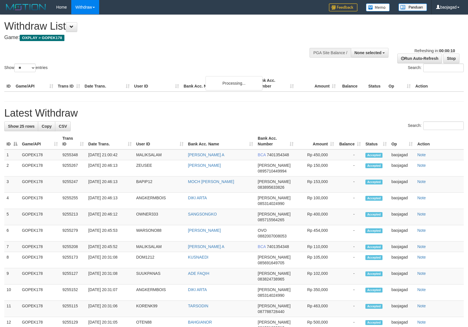
select select
select select "**"
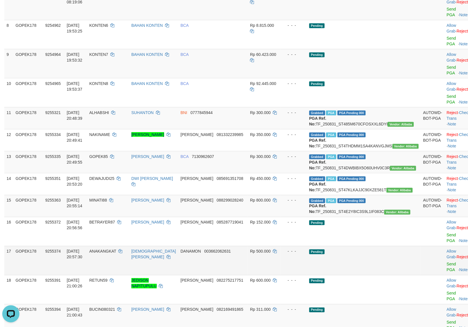
scroll to position [357, 0]
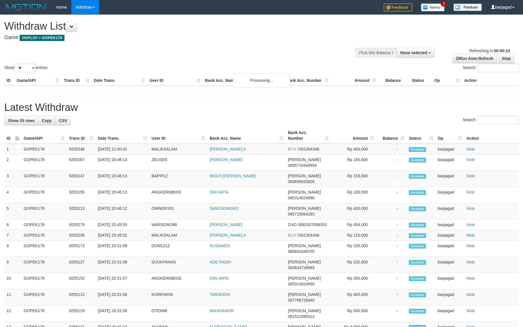
select select
select select "**"
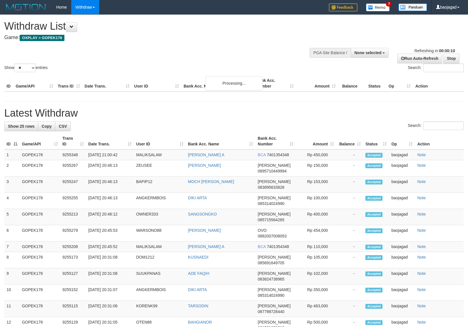
select select
select select "**"
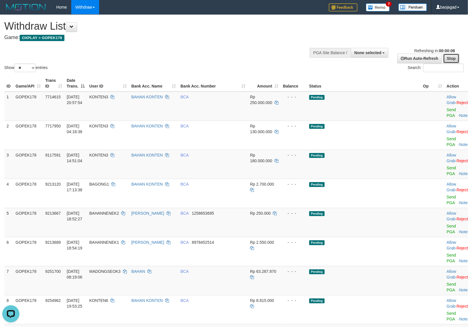
click at [454, 59] on link "Stop" at bounding box center [452, 59] width 16 height 10
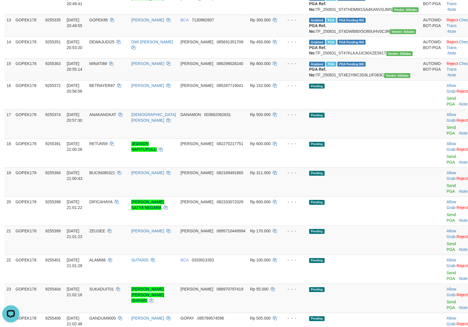
scroll to position [357, 0]
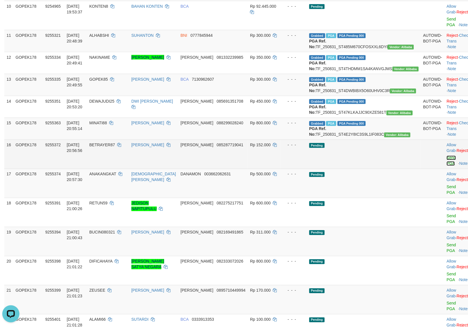
click at [447, 156] on link "Send PGA" at bounding box center [451, 161] width 9 height 10
click at [447, 185] on link "Send PGA" at bounding box center [451, 190] width 9 height 10
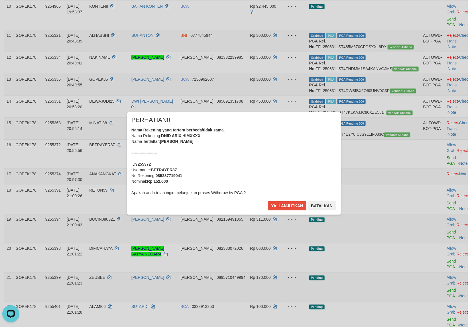
click at [292, 200] on div "× PERHATIAN!! Nama Rekening yang tertera berbeda/tidak sama. Nama Rekening: DNI…" at bounding box center [234, 163] width 214 height 102
click at [293, 207] on button "Ya, lanjutkan" at bounding box center [287, 205] width 39 height 9
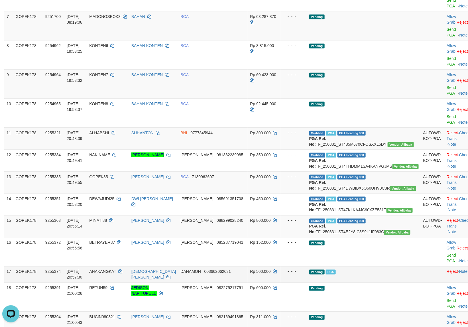
scroll to position [247, 0]
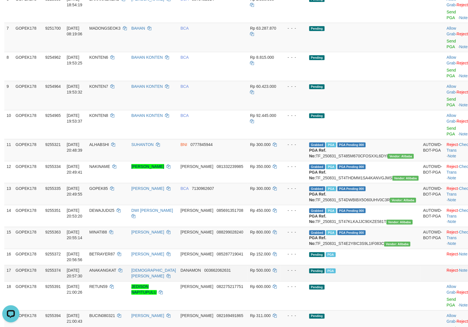
click at [115, 265] on td "ANAKANGKAT" at bounding box center [108, 273] width 42 height 16
copy td "ANAKANGKAT"
click at [392, 265] on td "Pending PGA" at bounding box center [364, 273] width 114 height 16
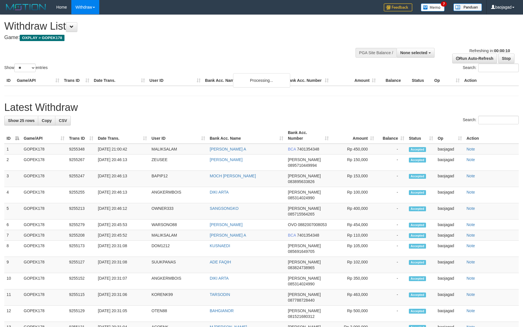
select select
select select "**"
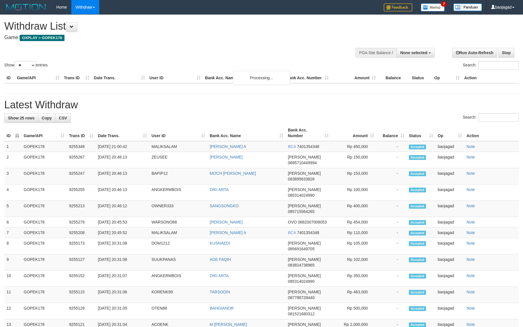
select select
select select "**"
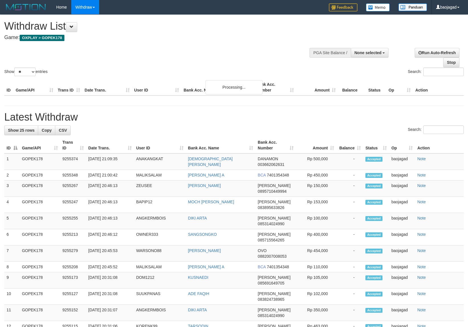
select select
select select "**"
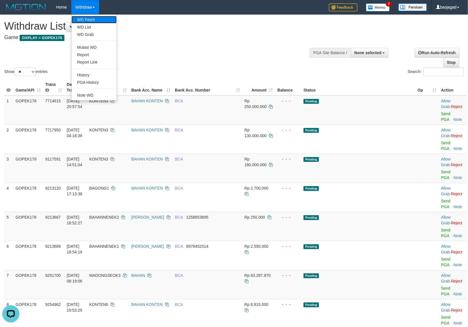
click at [89, 21] on link "WD Fetch" at bounding box center [94, 19] width 45 height 7
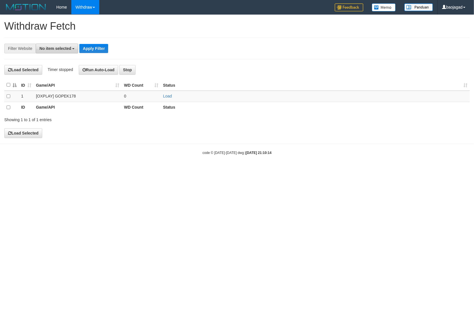
click at [45, 49] on span "No item selected" at bounding box center [55, 48] width 32 height 5
click at [74, 89] on label "[OXPLAY] GOPEK178" at bounding box center [63, 86] width 55 height 8
select select "***"
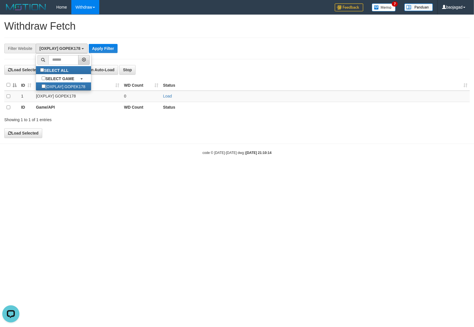
scroll to position [5, 0]
click at [92, 50] on button "Apply Filter" at bounding box center [103, 48] width 29 height 9
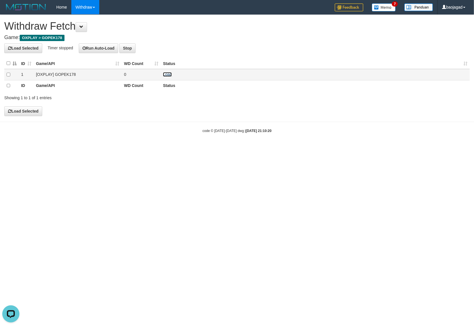
click at [169, 75] on link "Load" at bounding box center [167, 74] width 9 height 5
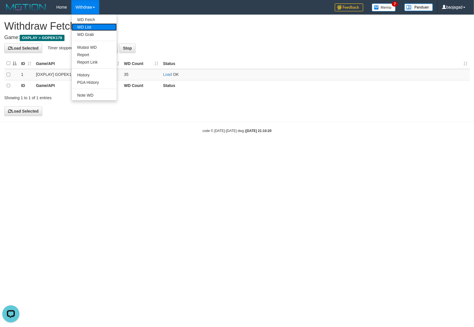
click at [89, 29] on link "WD List" at bounding box center [94, 26] width 45 height 7
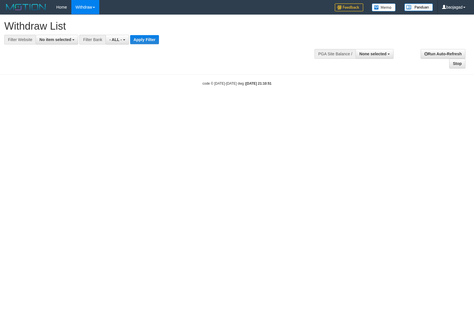
select select
click at [47, 40] on span "No item selected" at bounding box center [55, 39] width 32 height 5
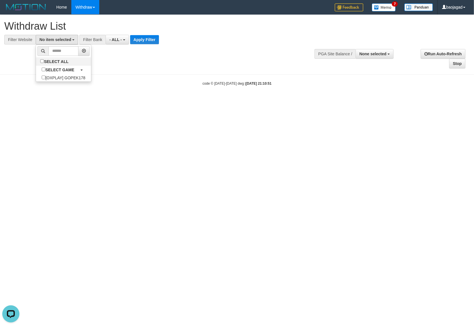
click at [47, 86] on div "code © [DATE]-[DATE] dwg | [DATE] 21:10:51" at bounding box center [237, 83] width 474 height 6
click at [53, 38] on span "No item selected" at bounding box center [55, 39] width 32 height 5
click at [55, 61] on label "SELECT ALL" at bounding box center [55, 61] width 38 height 8
select select "***"
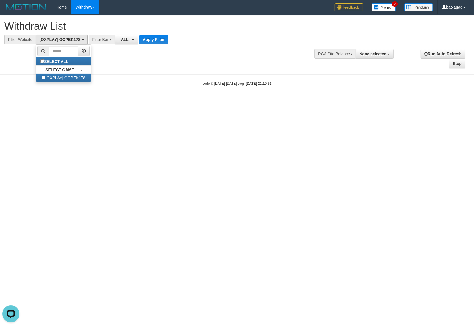
scroll to position [5, 0]
click at [153, 37] on button "Apply Filter" at bounding box center [153, 39] width 29 height 9
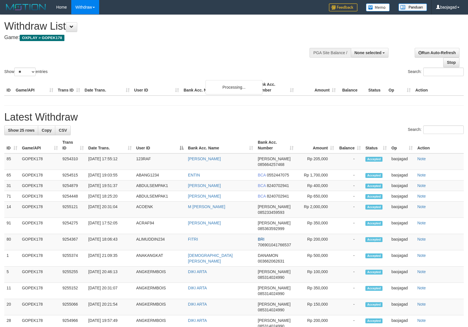
select select
select select "**"
click at [166, 116] on h1 "Latest Withdraw" at bounding box center [234, 117] width 460 height 11
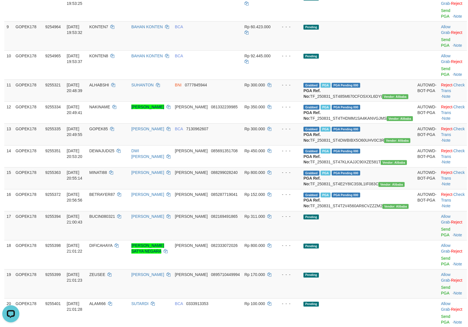
scroll to position [238, 0]
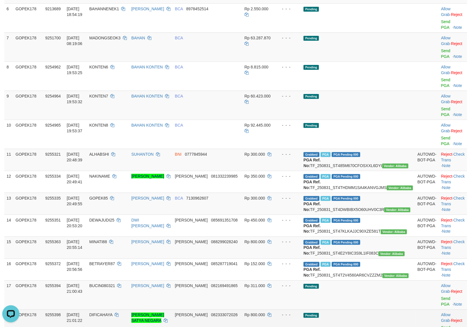
click at [410, 282] on tbody "1 GOPEK178 7714615 15/03/2025 20:57:54 KONTEN3 BAHAN KONTEN BCA Rp 250.000.000 …" at bounding box center [235, 200] width 463 height 685
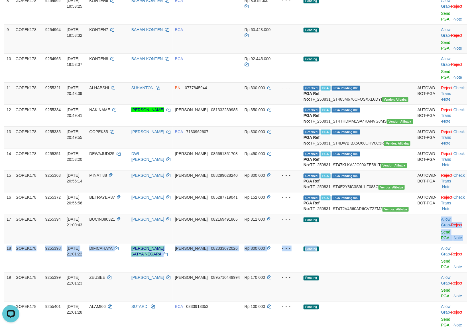
scroll to position [357, 0]
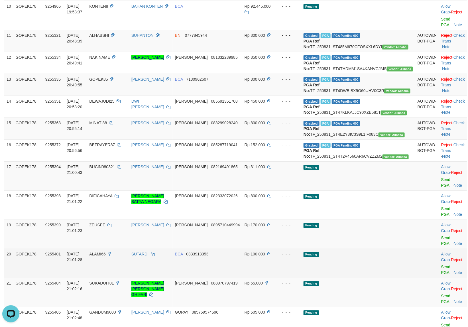
click at [361, 249] on td "Pending" at bounding box center [359, 263] width 114 height 29
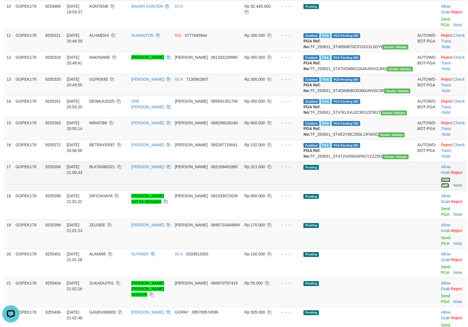
click at [442, 178] on link "Send PGA" at bounding box center [446, 183] width 9 height 10
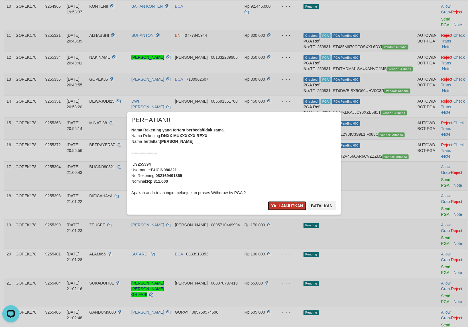
click at [288, 205] on button "Ya, lanjutkan" at bounding box center [287, 205] width 39 height 9
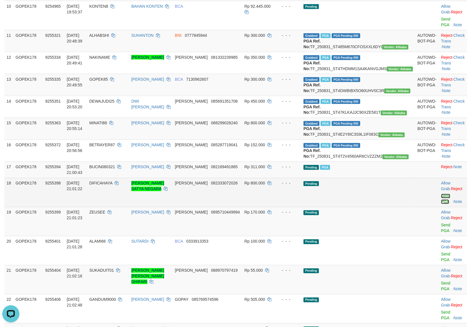
click at [442, 194] on link "Send PGA" at bounding box center [446, 199] width 9 height 10
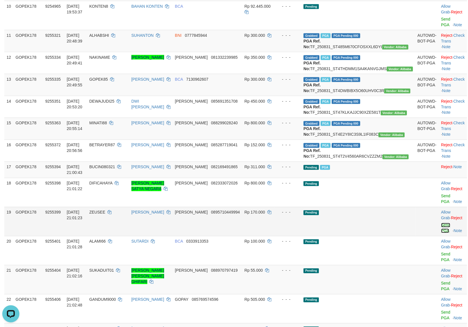
click at [442, 223] on link "Send PGA" at bounding box center [446, 228] width 9 height 10
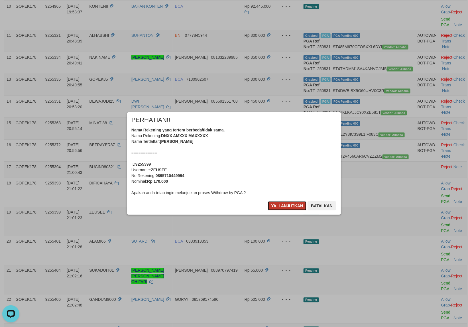
click at [276, 206] on button "Ya, lanjutkan" at bounding box center [287, 205] width 39 height 9
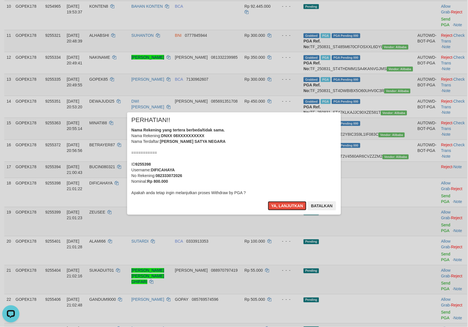
click at [276, 206] on button "Ya, lanjutkan" at bounding box center [287, 205] width 39 height 9
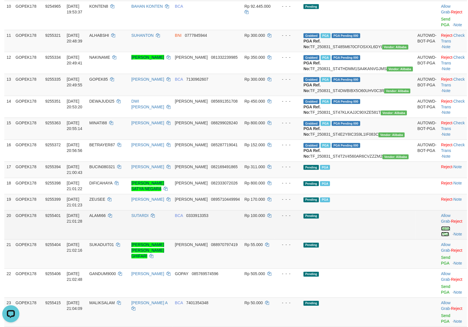
click at [442, 226] on link "Send PGA" at bounding box center [446, 231] width 9 height 10
click at [442, 285] on link "Send PGA" at bounding box center [446, 290] width 9 height 10
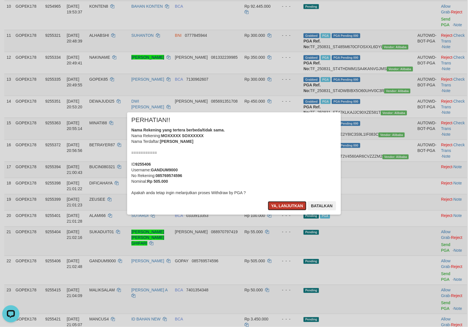
click at [274, 203] on button "Ya, lanjutkan" at bounding box center [287, 205] width 39 height 9
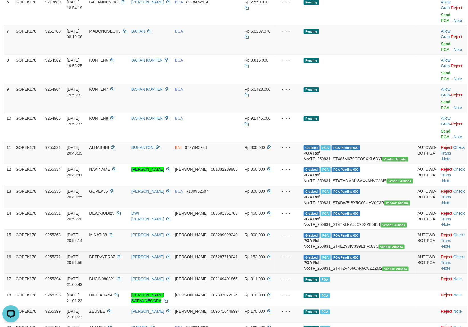
scroll to position [238, 0]
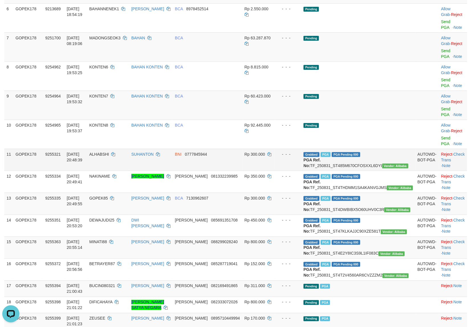
click at [120, 149] on td "ALHABSHI" at bounding box center [108, 160] width 42 height 22
copy td "ALHABSHI"
click at [120, 149] on td "ALHABSHI" at bounding box center [108, 160] width 42 height 22
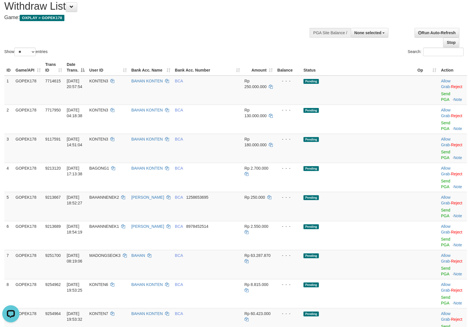
scroll to position [0, 0]
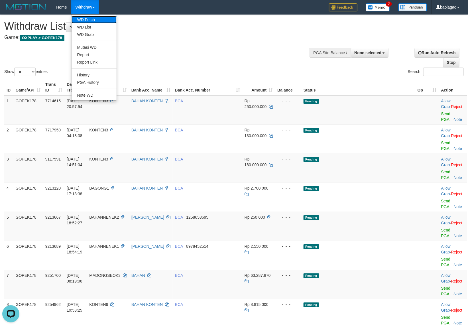
click at [95, 19] on link "WD Fetch" at bounding box center [94, 19] width 45 height 7
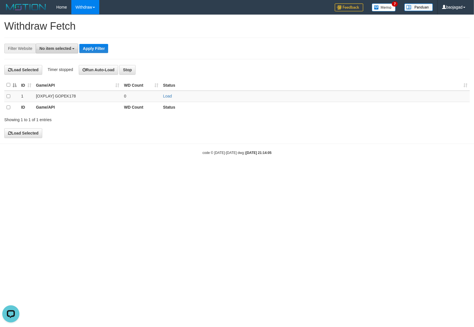
click at [49, 47] on span "No item selected" at bounding box center [55, 48] width 32 height 5
click at [67, 69] on label "SELECT ALL" at bounding box center [55, 70] width 38 height 8
select select "***"
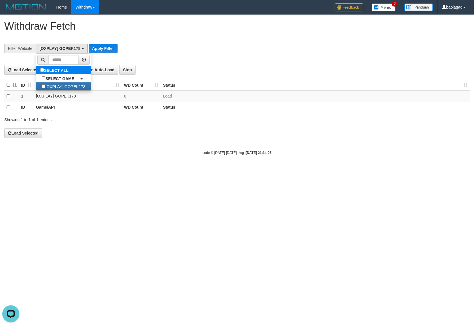
scroll to position [5, 0]
click at [88, 54] on li at bounding box center [63, 60] width 55 height 13
click at [95, 48] on button "Apply Filter" at bounding box center [103, 48] width 29 height 9
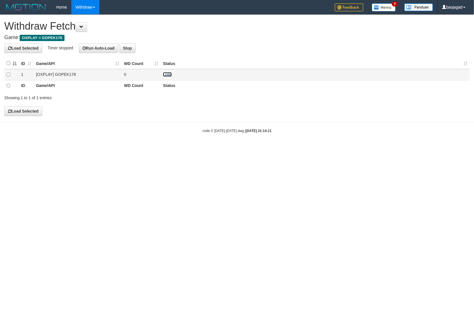
click at [169, 76] on link "Load" at bounding box center [167, 74] width 9 height 5
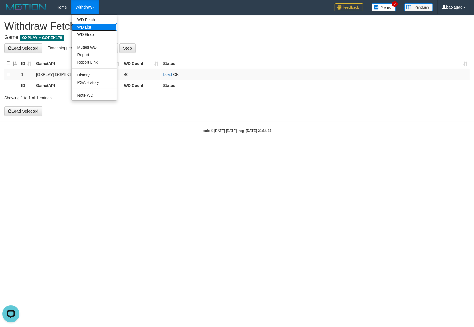
click at [96, 24] on link "WD List" at bounding box center [94, 26] width 45 height 7
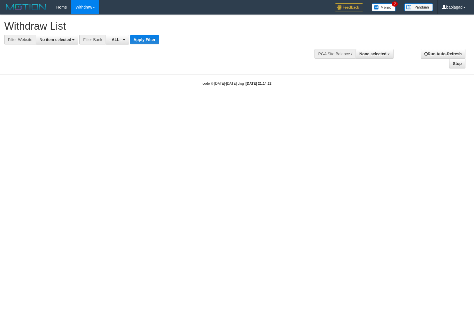
select select
click at [50, 42] on button "No item selected" at bounding box center [57, 40] width 43 height 10
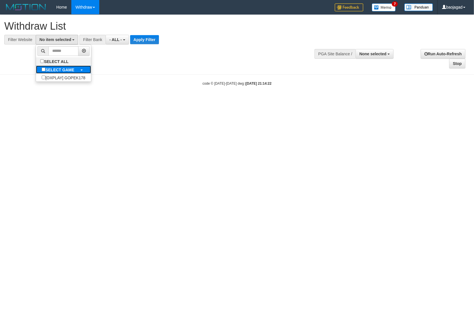
click at [61, 71] on b "SELECT GAME" at bounding box center [59, 70] width 29 height 5
select select "***"
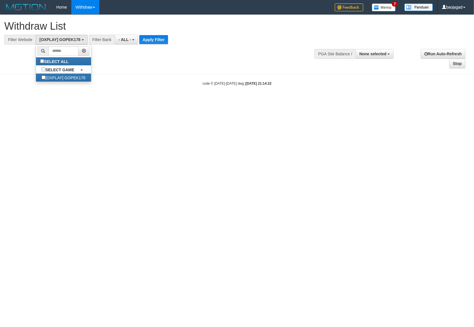
scroll to position [5, 0]
click at [150, 41] on button "Apply Filter" at bounding box center [153, 39] width 29 height 9
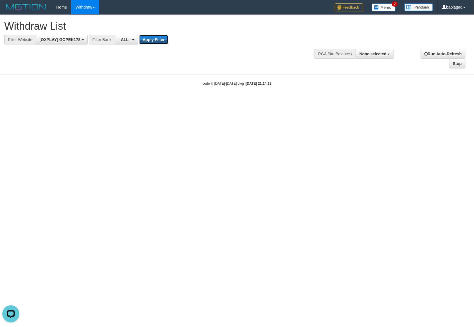
scroll to position [0, 0]
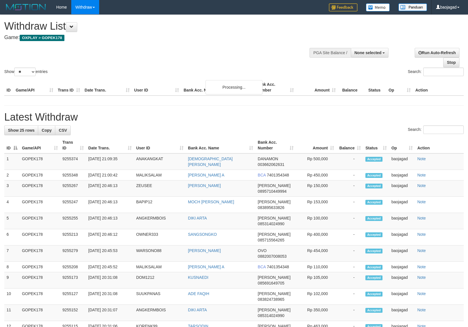
select select
select select "**"
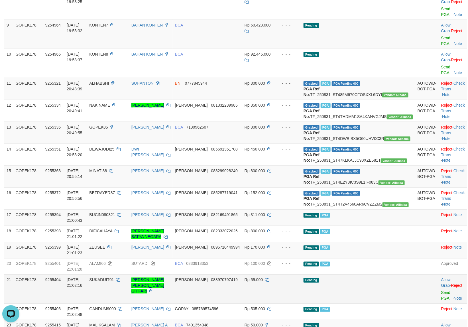
scroll to position [535, 0]
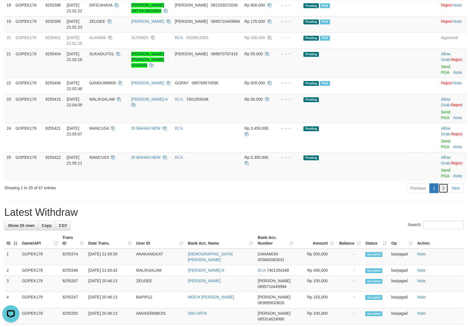
click at [444, 183] on link "2" at bounding box center [444, 188] width 10 height 10
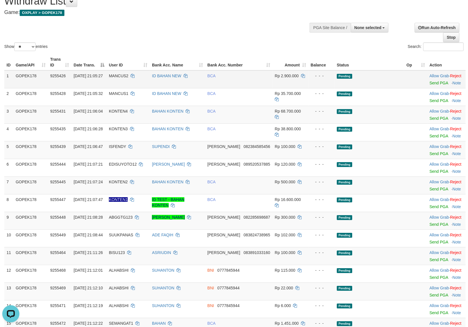
scroll to position [0, 0]
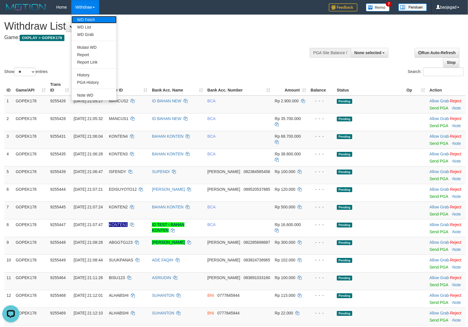
click at [92, 19] on link "WD Fetch" at bounding box center [94, 19] width 45 height 7
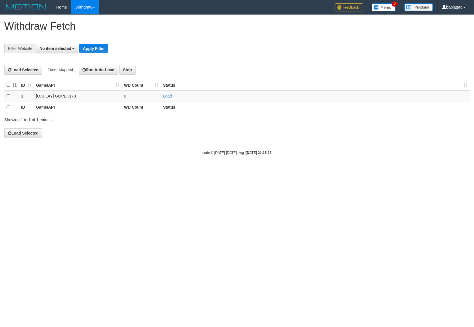
click at [52, 48] on span "No item selected" at bounding box center [55, 48] width 32 height 5
click at [65, 72] on label "SELECT ALL" at bounding box center [55, 70] width 38 height 8
select select "***"
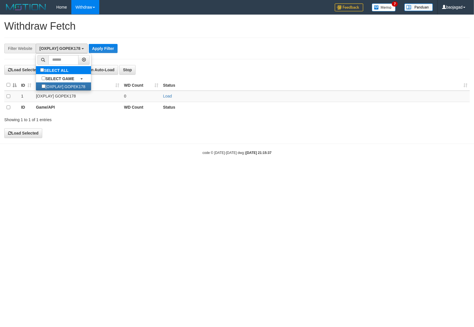
scroll to position [5, 0]
click at [99, 50] on button "Apply Filter" at bounding box center [103, 48] width 29 height 9
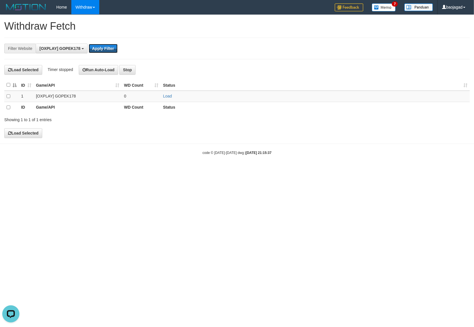
scroll to position [0, 0]
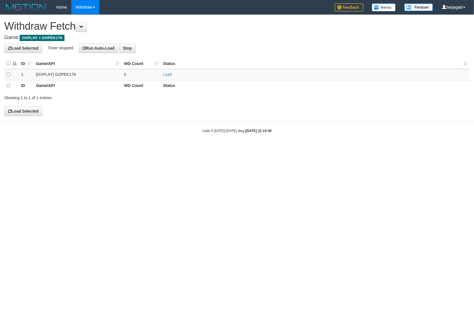
click at [164, 75] on link "Load" at bounding box center [167, 74] width 9 height 5
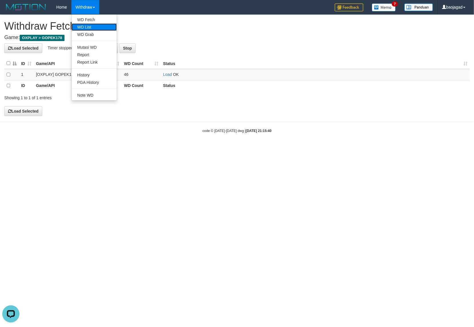
click at [99, 25] on link "WD List" at bounding box center [94, 26] width 45 height 7
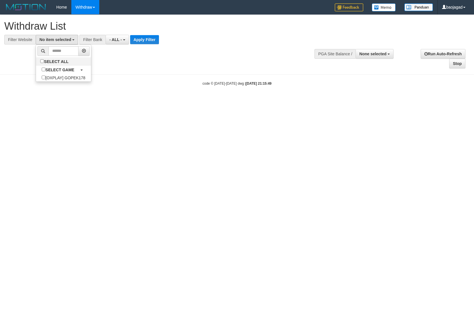
select select
click at [66, 61] on label "SELECT ALL" at bounding box center [55, 61] width 38 height 8
select select "***"
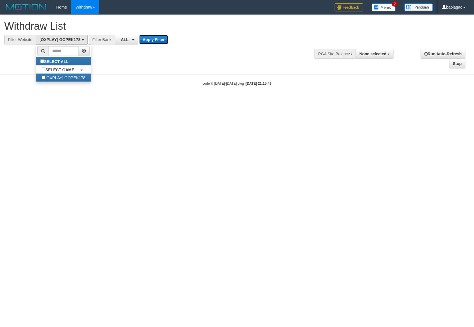
click at [154, 41] on button "Apply Filter" at bounding box center [153, 39] width 29 height 9
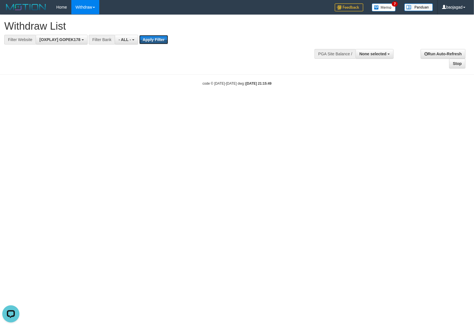
scroll to position [0, 0]
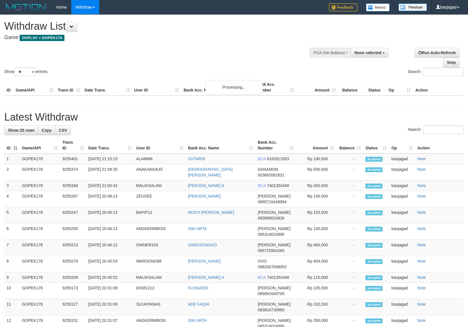
select select
select select "**"
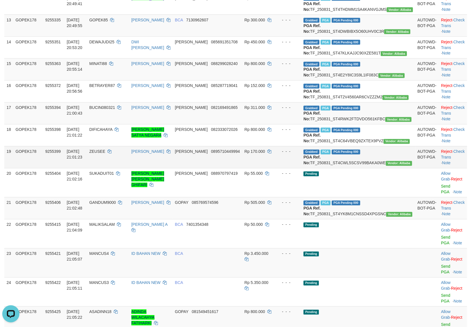
scroll to position [654, 0]
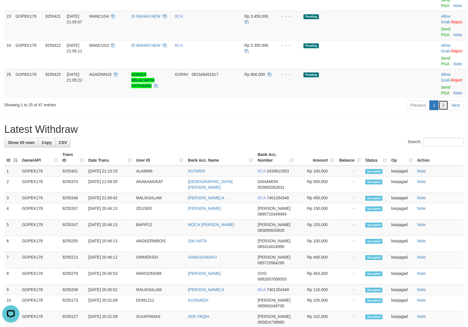
click at [442, 100] on link "2" at bounding box center [444, 105] width 10 height 10
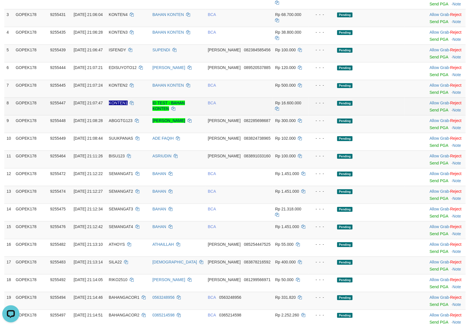
scroll to position [158, 0]
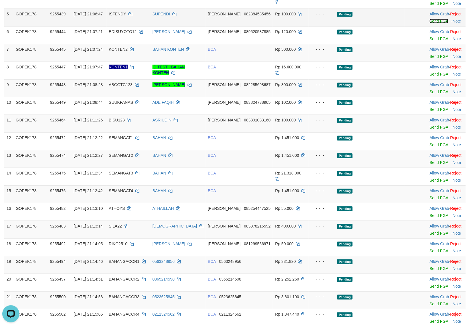
click at [431, 23] on link "Send PGA" at bounding box center [439, 21] width 19 height 5
click at [430, 41] on link "Send PGA" at bounding box center [439, 39] width 19 height 5
click at [434, 94] on link "Send PGA" at bounding box center [439, 92] width 19 height 5
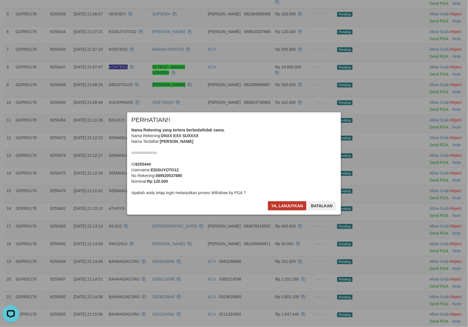
drag, startPoint x: 281, startPoint y: 209, endPoint x: 291, endPoint y: 206, distance: 10.7
click at [291, 206] on div "Ya, lanjutkan Batalkan" at bounding box center [302, 207] width 69 height 13
click at [284, 202] on button "Ya, lanjutkan" at bounding box center [287, 205] width 39 height 9
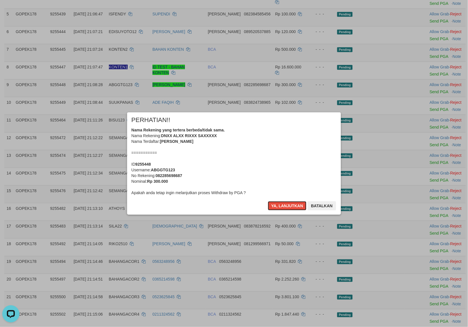
click at [284, 202] on button "Ya, lanjutkan" at bounding box center [287, 205] width 39 height 9
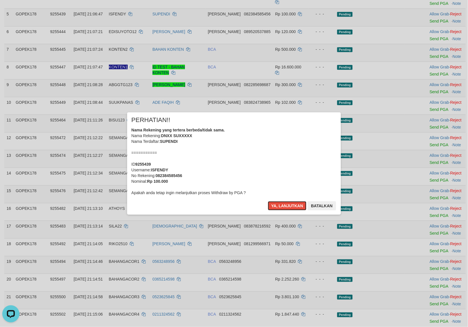
click at [284, 202] on button "Ya, lanjutkan" at bounding box center [287, 205] width 39 height 9
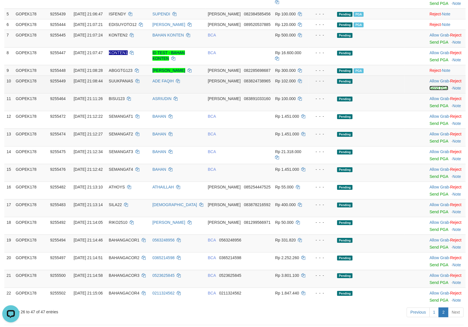
click at [431, 90] on link "Send PGA" at bounding box center [439, 88] width 19 height 5
click at [430, 108] on link "Send PGA" at bounding box center [439, 106] width 19 height 5
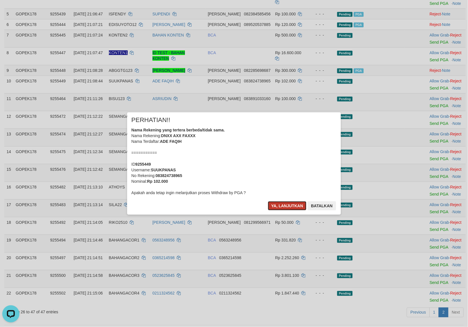
click at [285, 210] on button "Ya, lanjutkan" at bounding box center [287, 205] width 39 height 9
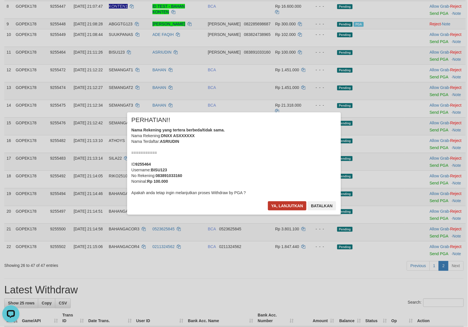
scroll to position [277, 0]
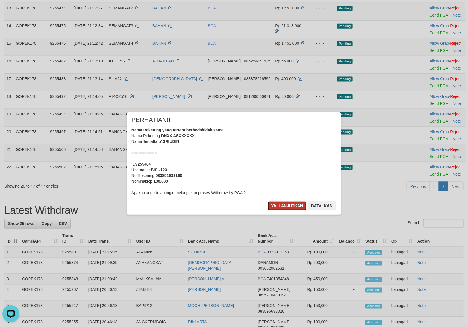
click at [288, 205] on button "Ya, lanjutkan" at bounding box center [287, 205] width 39 height 9
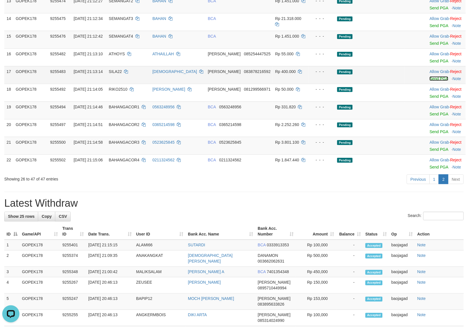
click at [435, 81] on link "Send PGA" at bounding box center [439, 78] width 19 height 5
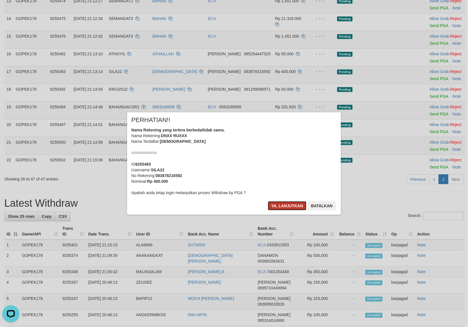
click at [290, 209] on button "Ya, lanjutkan" at bounding box center [287, 205] width 39 height 9
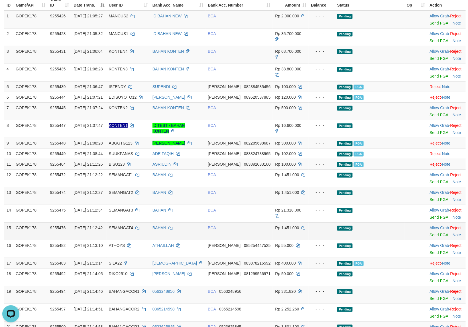
scroll to position [0, 0]
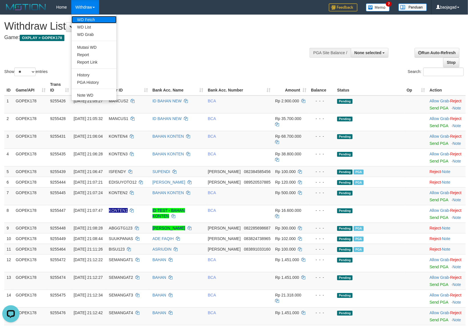
click at [98, 20] on link "WD Fetch" at bounding box center [94, 19] width 45 height 7
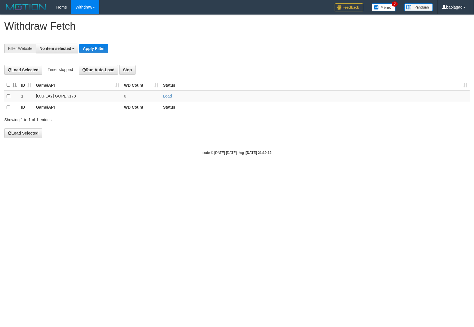
click at [49, 50] on span "No item selected" at bounding box center [55, 48] width 32 height 5
click at [55, 70] on label "SELECT ALL" at bounding box center [55, 70] width 38 height 8
select select "***"
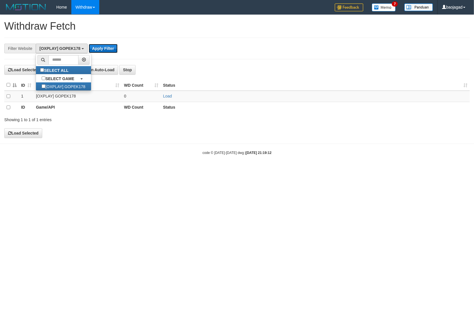
click at [114, 50] on button "Apply Filter" at bounding box center [103, 48] width 29 height 9
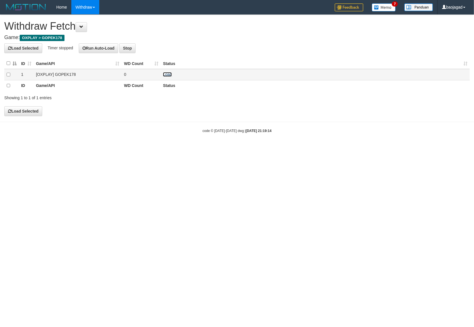
click at [167, 74] on link "Load" at bounding box center [167, 74] width 9 height 5
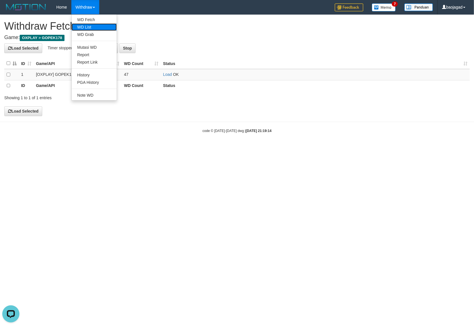
click at [90, 23] on link "WD List" at bounding box center [94, 26] width 45 height 7
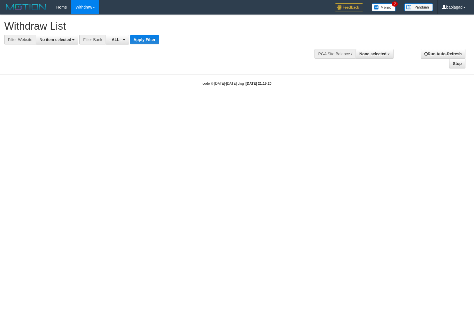
select select
click at [63, 38] on span "No item selected" at bounding box center [55, 39] width 32 height 5
click at [47, 81] on label "[OXPLAY] GOPEK178" at bounding box center [63, 78] width 55 height 8
select select "***"
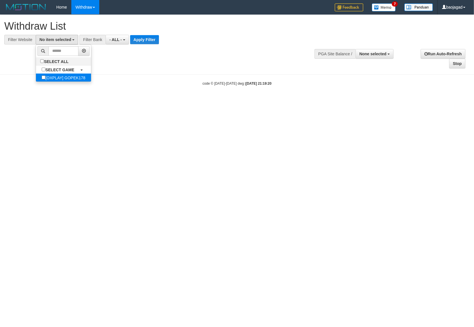
scroll to position [5, 0]
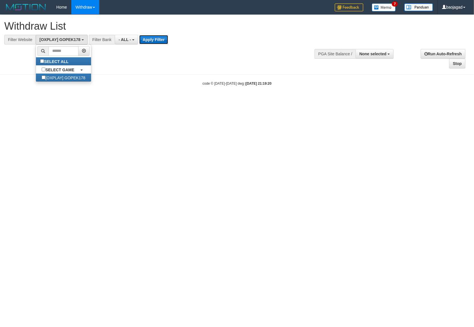
click at [155, 40] on button "Apply Filter" at bounding box center [153, 39] width 29 height 9
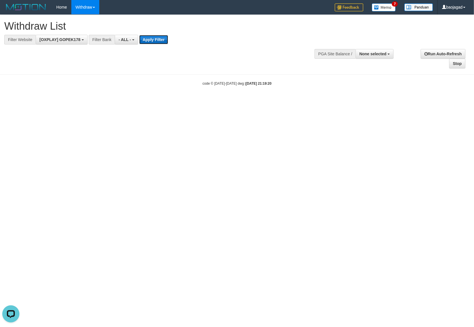
scroll to position [0, 0]
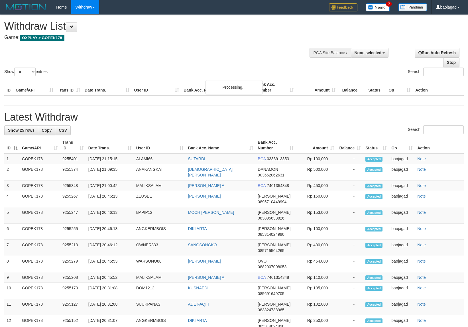
select select
select select "**"
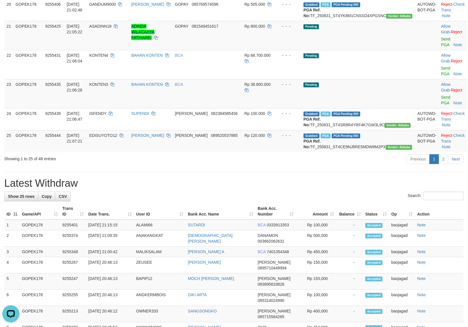
scroll to position [535, 0]
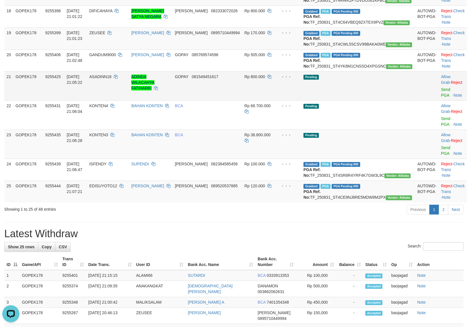
click at [119, 87] on td "ASADINN18" at bounding box center [108, 85] width 42 height 29
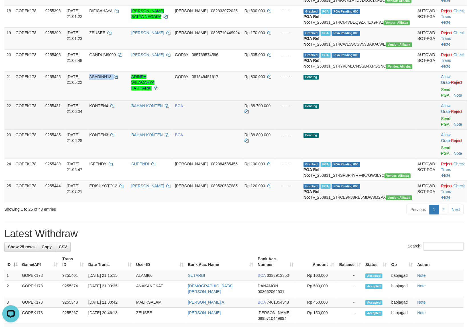
copy td "ASADINN18"
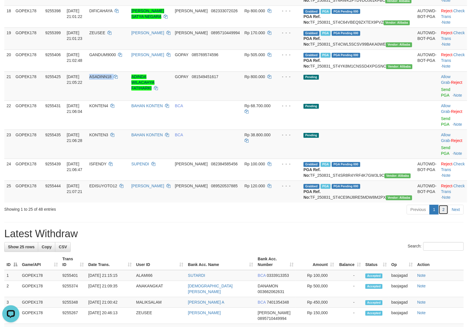
click at [445, 206] on link "2" at bounding box center [444, 210] width 10 height 10
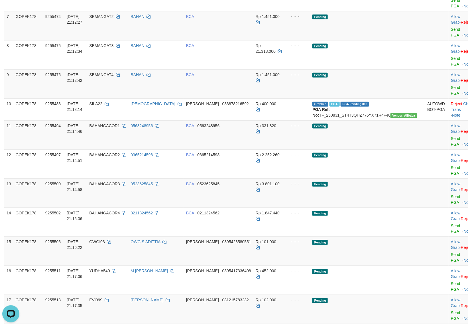
scroll to position [357, 0]
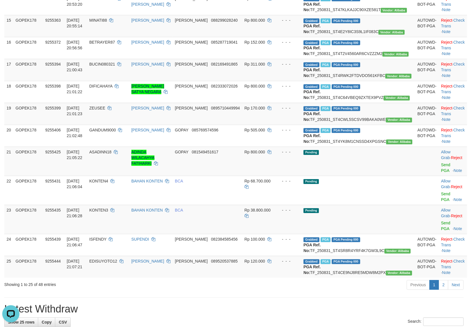
scroll to position [458, 0]
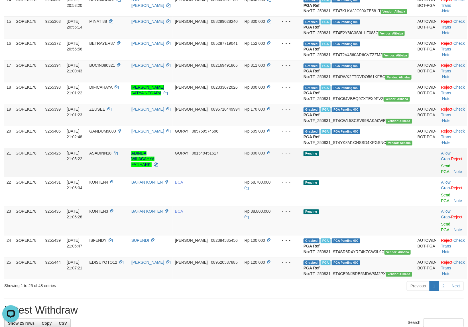
click at [127, 160] on td "ASADINN18" at bounding box center [108, 162] width 42 height 29
copy td "ASADINN18"
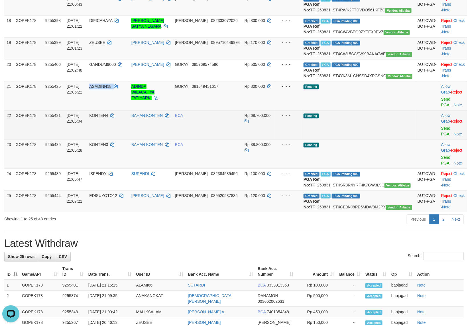
scroll to position [517, 0]
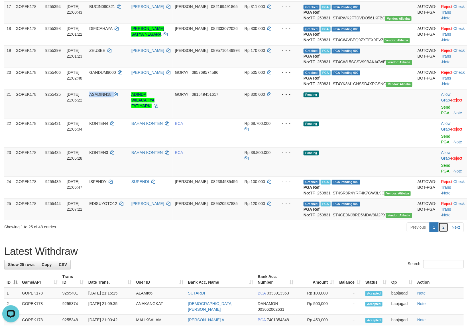
click at [444, 223] on link "2" at bounding box center [444, 227] width 10 height 10
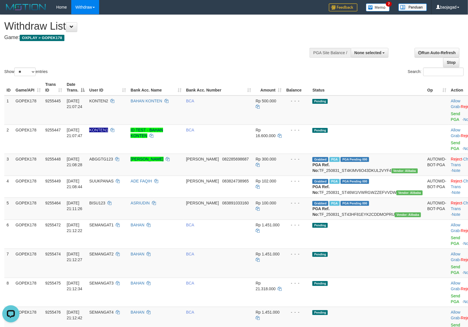
scroll to position [119, 0]
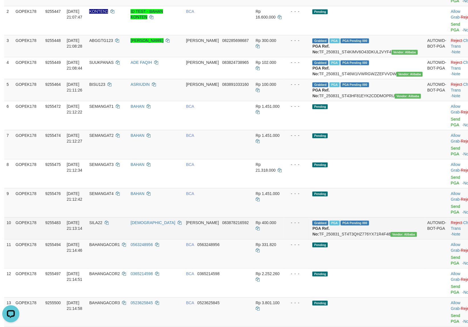
click at [125, 217] on td "SILA22" at bounding box center [107, 228] width 41 height 22
copy td
click at [125, 217] on td "SILA22" at bounding box center [107, 228] width 41 height 22
click at [122, 217] on td "SILA22" at bounding box center [107, 228] width 41 height 22
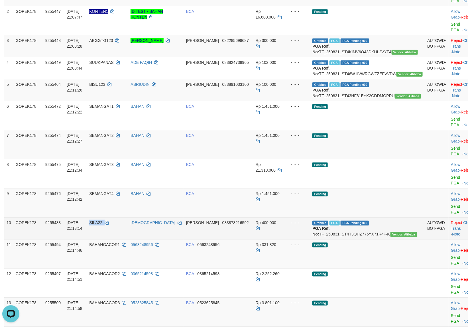
copy td "SILA22"
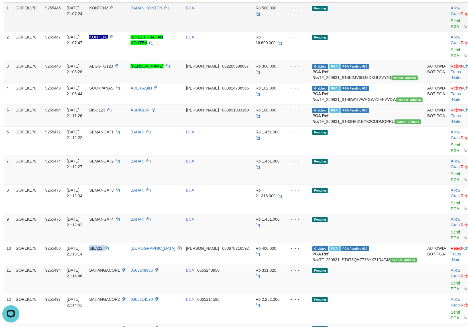
scroll to position [0, 0]
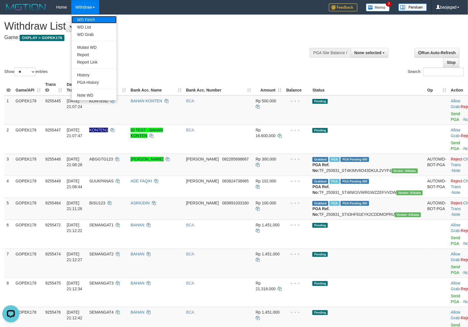
click at [84, 17] on link "WD Fetch" at bounding box center [94, 19] width 45 height 7
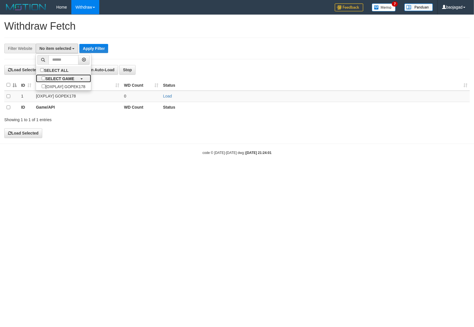
click at [64, 75] on label "SELECT GAME" at bounding box center [58, 78] width 44 height 8
select select "***"
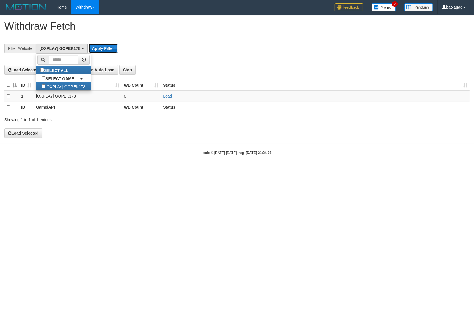
click at [108, 46] on button "Apply Filter" at bounding box center [103, 48] width 29 height 9
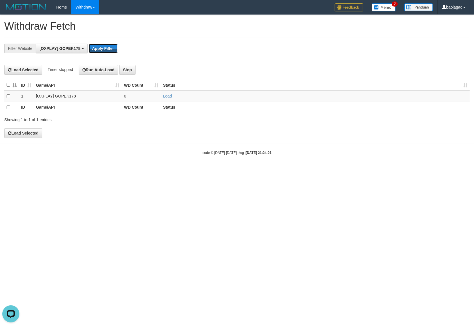
scroll to position [0, 0]
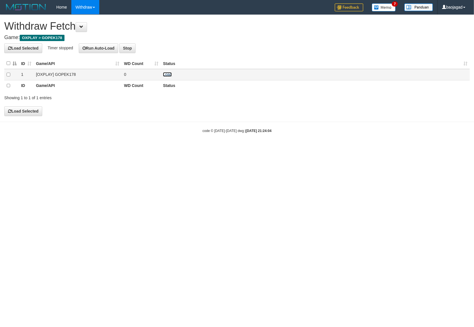
click at [166, 75] on link "Load" at bounding box center [167, 74] width 9 height 5
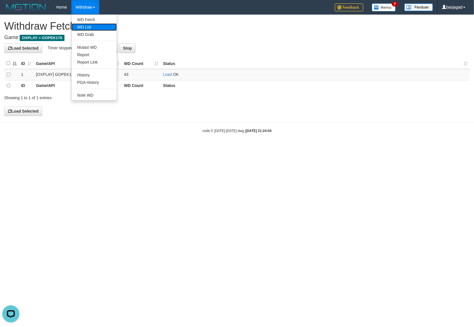
click at [90, 29] on link "WD List" at bounding box center [94, 26] width 45 height 7
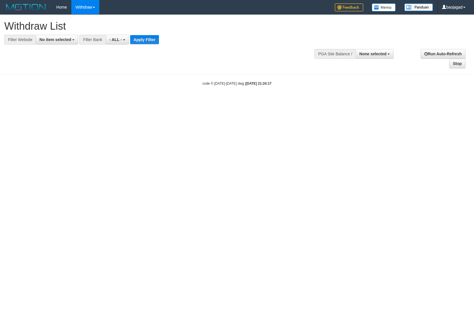
select select
click at [56, 37] on button "No item selected" at bounding box center [57, 40] width 43 height 10
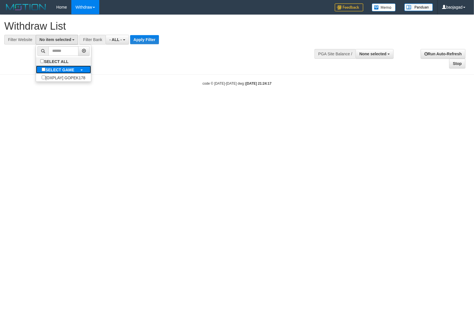
click at [73, 72] on b "SELECT GAME" at bounding box center [59, 70] width 29 height 5
select select "***"
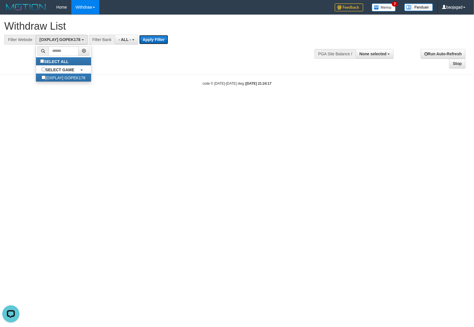
click at [152, 37] on button "Apply Filter" at bounding box center [153, 39] width 29 height 9
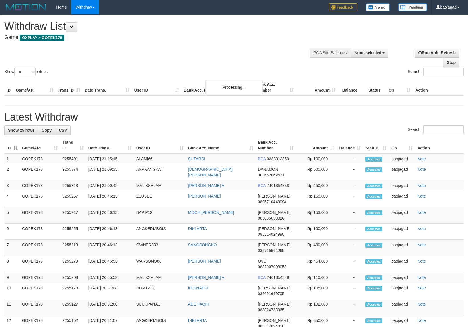
select select
select select "**"
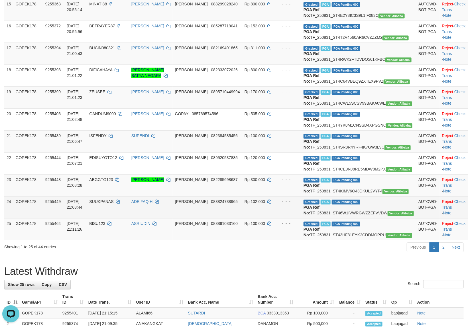
scroll to position [535, 0]
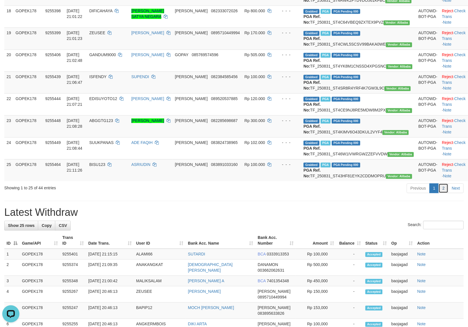
click at [446, 193] on link "2" at bounding box center [444, 188] width 10 height 10
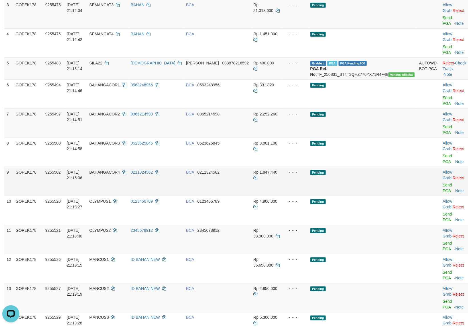
scroll to position [238, 0]
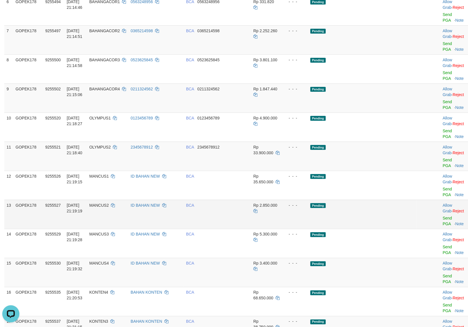
click at [354, 200] on td "Pending" at bounding box center [362, 214] width 109 height 29
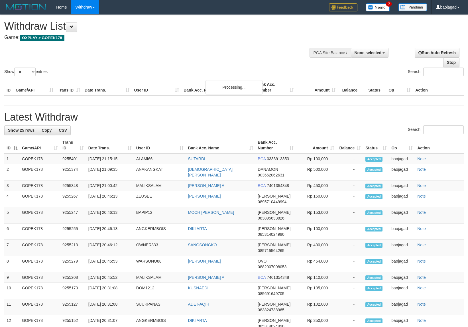
select select
select select "**"
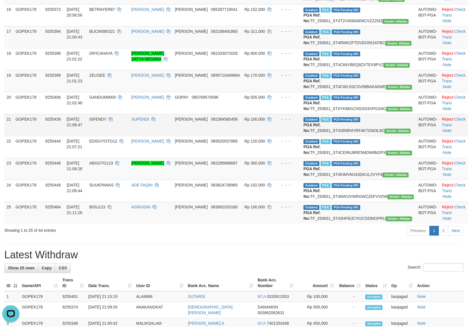
scroll to position [476, 0]
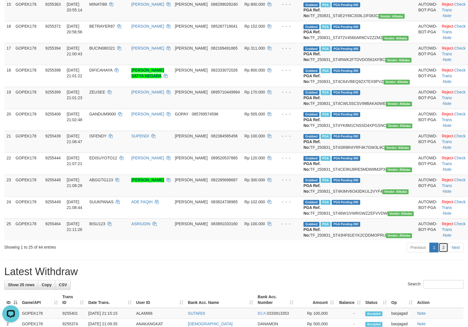
click at [444, 252] on link "2" at bounding box center [444, 248] width 10 height 10
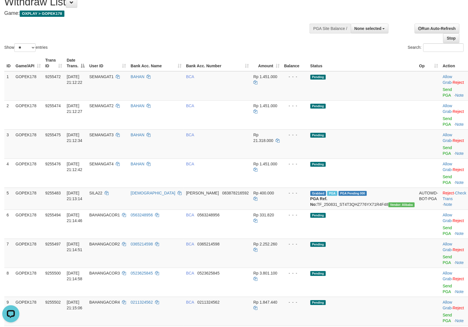
scroll to position [0, 0]
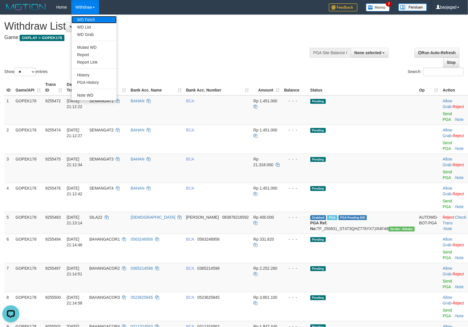
click at [89, 17] on link "WD Fetch" at bounding box center [94, 19] width 45 height 7
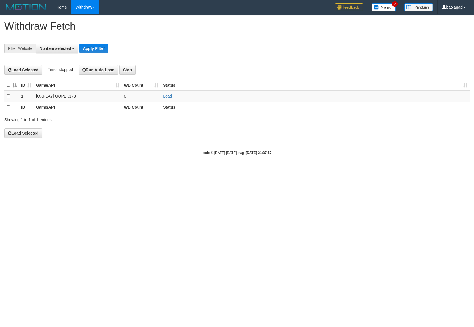
click at [49, 45] on button "No item selected" at bounding box center [57, 49] width 43 height 10
click at [63, 73] on label "SELECT ALL" at bounding box center [55, 70] width 38 height 8
select select "***"
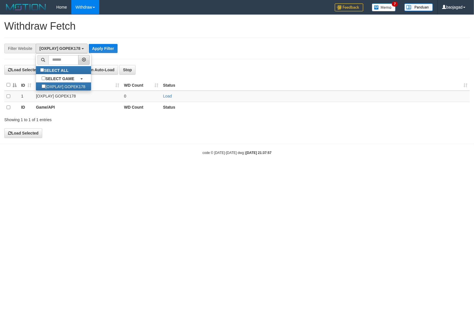
scroll to position [5, 0]
click at [104, 44] on div "**********" at bounding box center [197, 49] width 395 height 10
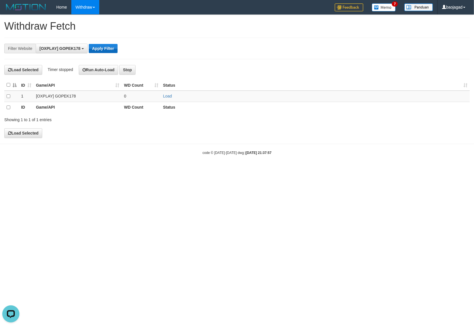
scroll to position [0, 0]
click at [105, 48] on button "Apply Filter" at bounding box center [103, 48] width 29 height 9
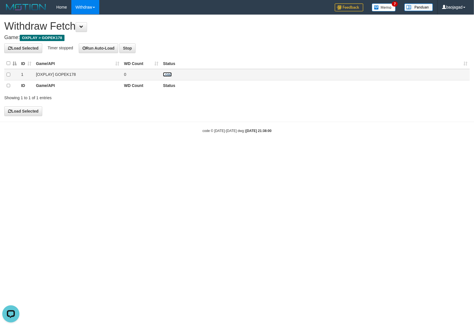
click at [163, 74] on link "Load" at bounding box center [167, 74] width 9 height 5
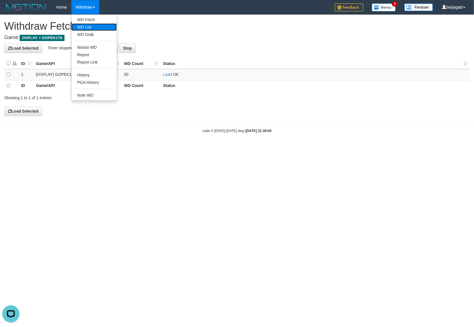
click at [93, 27] on link "WD List" at bounding box center [94, 26] width 45 height 7
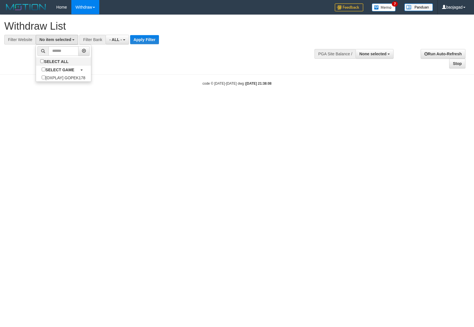
select select
click at [63, 63] on label "SELECT ALL" at bounding box center [55, 61] width 38 height 8
select select "***"
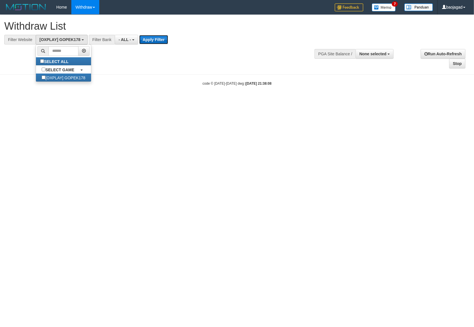
click at [155, 41] on button "Apply Filter" at bounding box center [153, 39] width 29 height 9
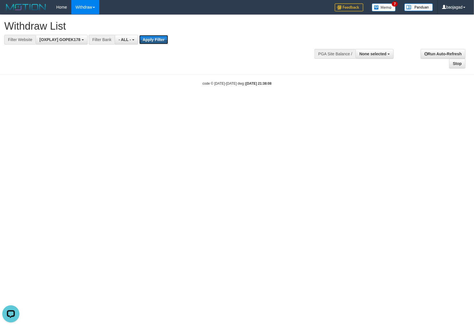
scroll to position [0, 0]
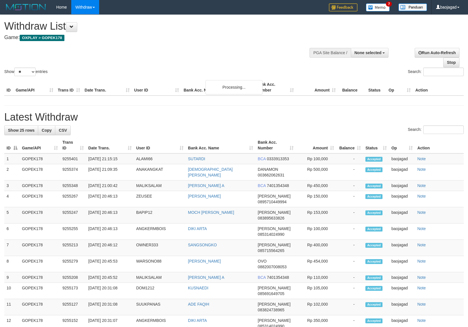
select select
select select "**"
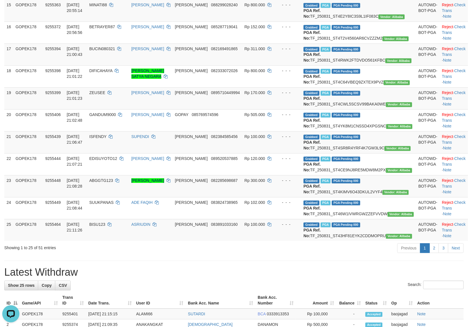
scroll to position [594, 0]
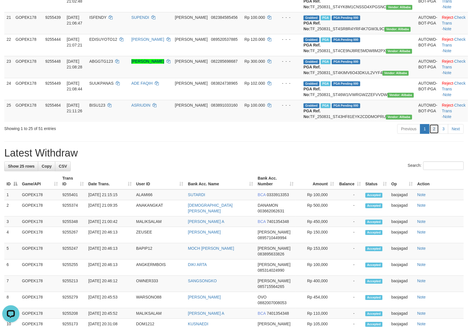
click at [432, 134] on link "2" at bounding box center [435, 129] width 10 height 10
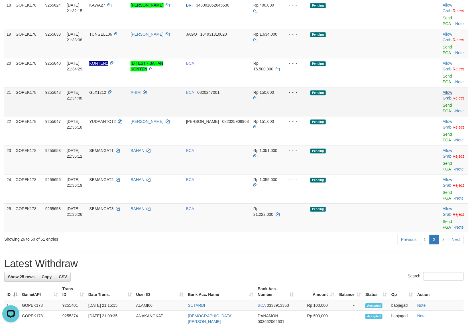
scroll to position [416, 0]
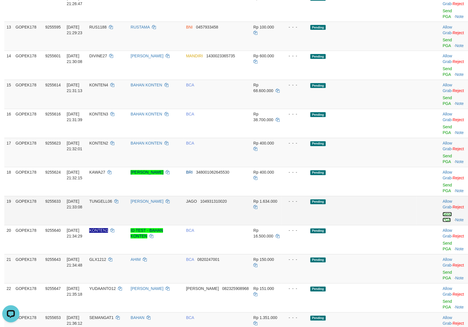
click at [443, 212] on link "Send PGA" at bounding box center [447, 217] width 9 height 10
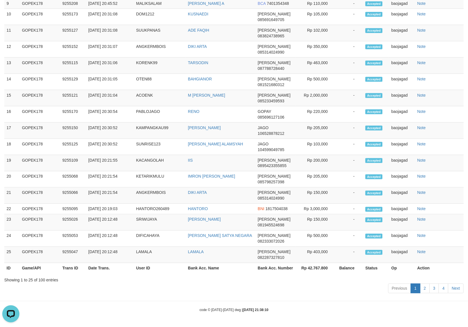
scroll to position [0, 0]
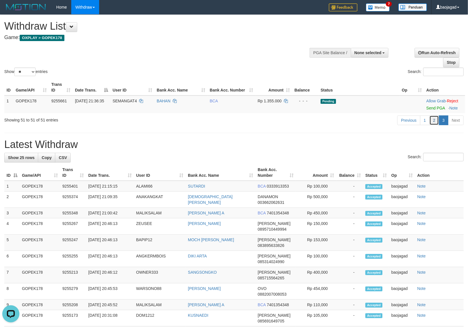
click at [430, 125] on link "2" at bounding box center [435, 121] width 10 height 10
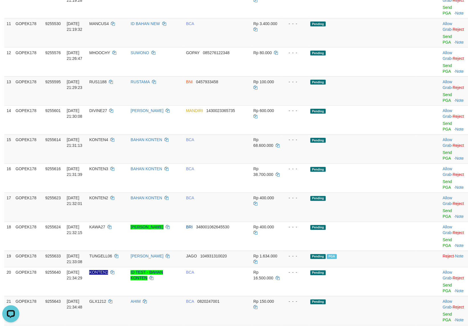
scroll to position [344, 0]
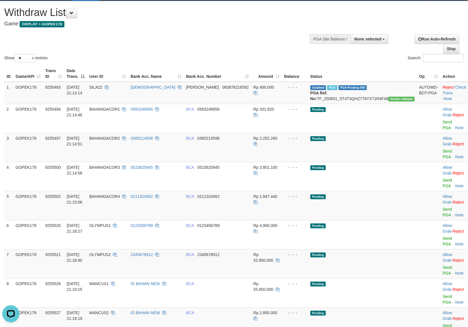
scroll to position [0, 0]
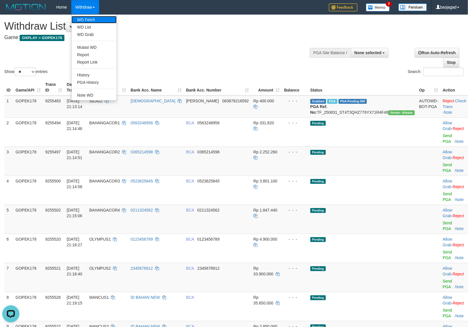
click at [90, 18] on link "WD Fetch" at bounding box center [94, 19] width 45 height 7
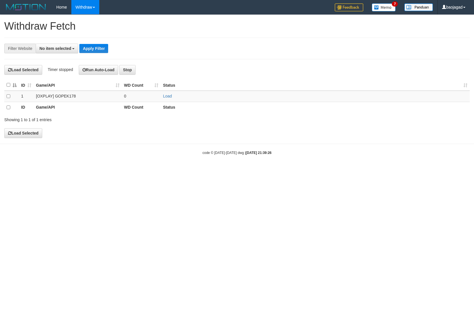
click at [50, 48] on span "No item selected" at bounding box center [55, 48] width 32 height 5
click at [65, 75] on label "SELECT GAME" at bounding box center [58, 78] width 44 height 8
select select "***"
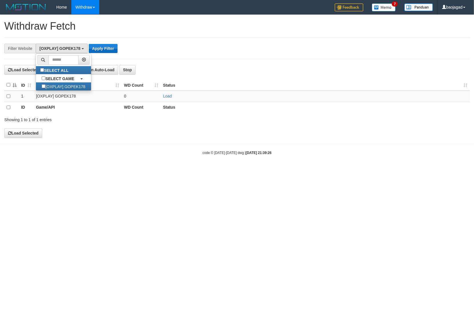
scroll to position [5, 0]
click at [104, 43] on div "**********" at bounding box center [236, 49] width 465 height 22
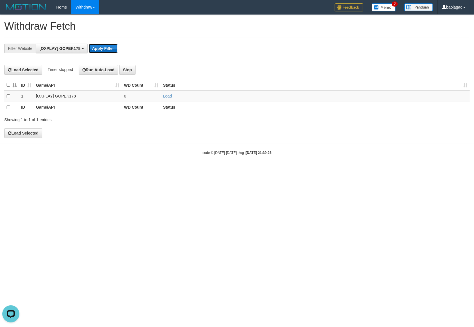
click at [105, 45] on button "Apply Filter" at bounding box center [103, 48] width 29 height 9
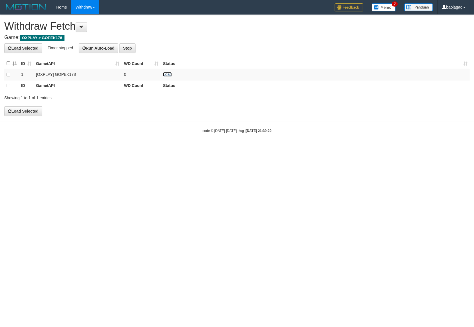
click at [169, 73] on link "Load" at bounding box center [167, 74] width 9 height 5
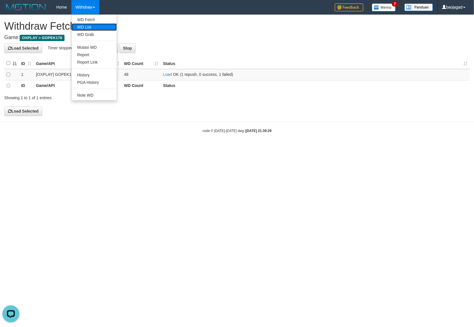
click at [102, 25] on link "WD List" at bounding box center [94, 26] width 45 height 7
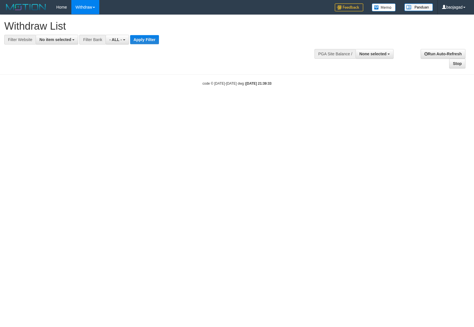
select select
click at [56, 42] on button "No item selected" at bounding box center [57, 40] width 43 height 10
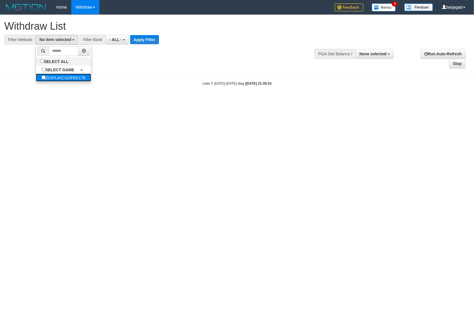
click at [66, 77] on label "[OXPLAY] GOPEK178" at bounding box center [63, 78] width 55 height 8
select select "***"
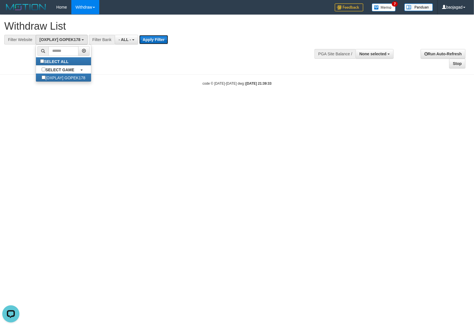
click at [153, 42] on button "Apply Filter" at bounding box center [153, 39] width 29 height 9
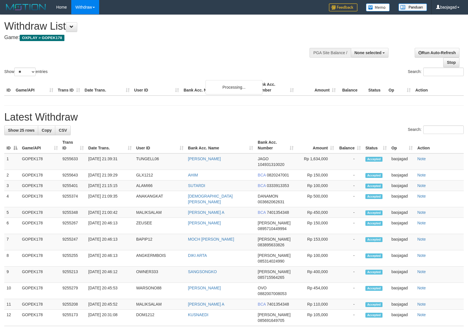
select select
select select "**"
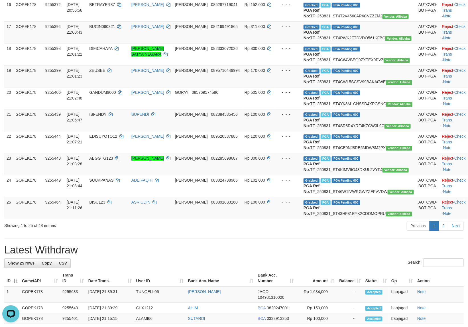
scroll to position [535, 0]
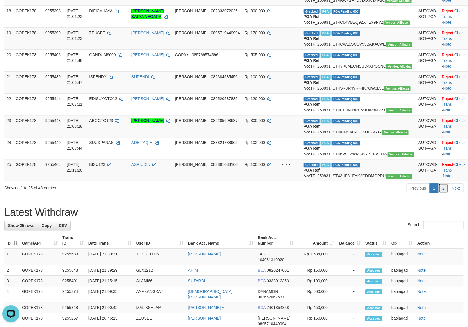
click at [443, 193] on link "2" at bounding box center [444, 188] width 10 height 10
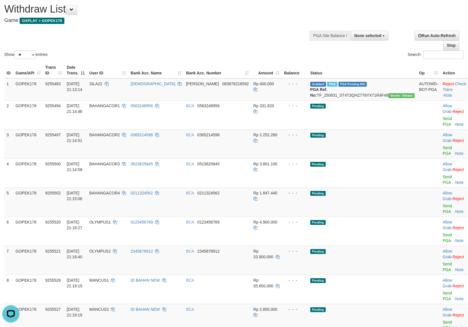
scroll to position [0, 0]
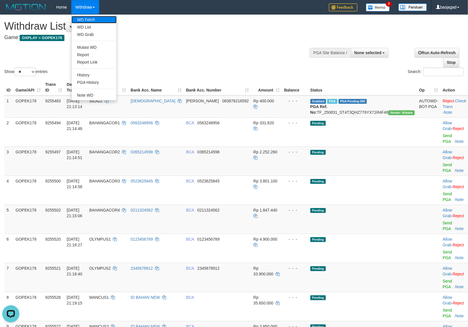
click at [96, 17] on link "WD Fetch" at bounding box center [94, 19] width 45 height 7
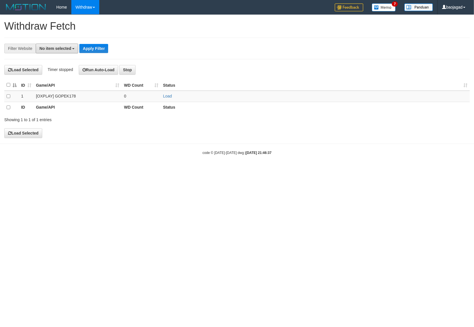
click at [51, 50] on span "No item selected" at bounding box center [55, 48] width 32 height 5
click at [54, 64] on input "text" at bounding box center [63, 60] width 30 height 10
click at [59, 69] on label "SELECT ALL" at bounding box center [55, 70] width 38 height 8
select select "***"
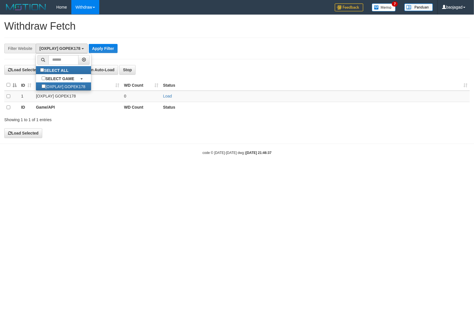
scroll to position [5, 0]
click at [99, 50] on button "Apply Filter" at bounding box center [103, 48] width 29 height 9
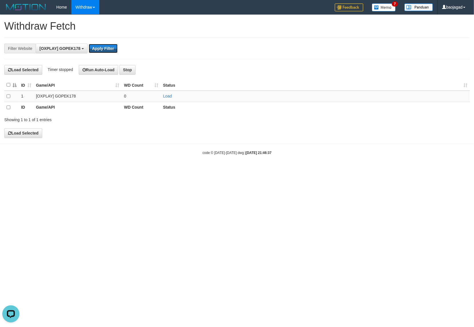
scroll to position [0, 0]
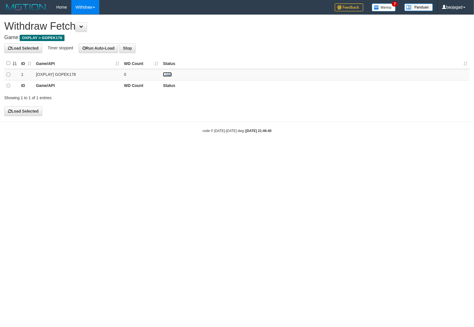
click at [163, 74] on link "Load" at bounding box center [167, 74] width 9 height 5
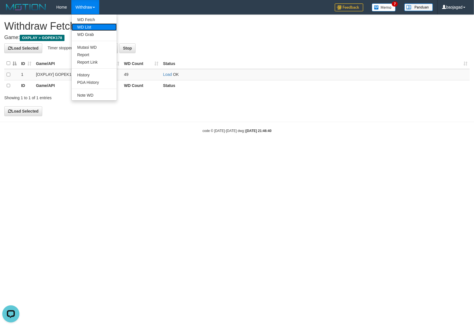
click at [92, 25] on link "WD List" at bounding box center [94, 26] width 45 height 7
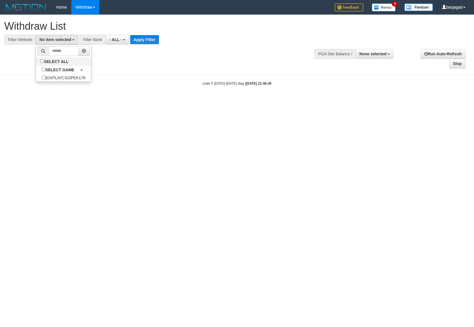
select select
click at [61, 64] on label "SELECT ALL" at bounding box center [55, 61] width 38 height 8
select select "***"
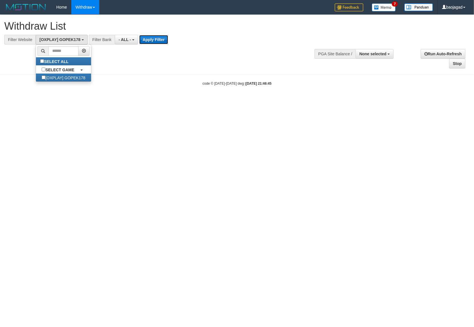
click at [143, 42] on button "Apply Filter" at bounding box center [153, 39] width 29 height 9
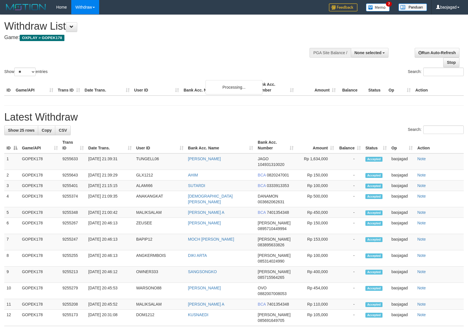
select select
select select "**"
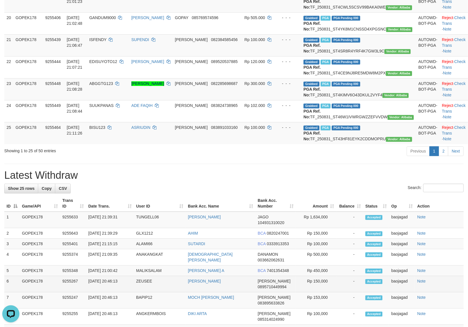
scroll to position [713, 0]
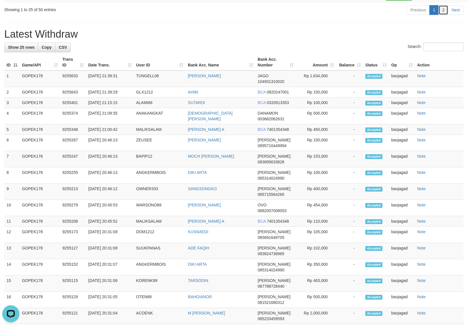
click at [444, 15] on link "2" at bounding box center [444, 10] width 10 height 10
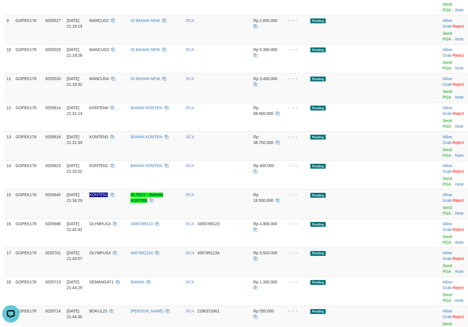
scroll to position [292, 0]
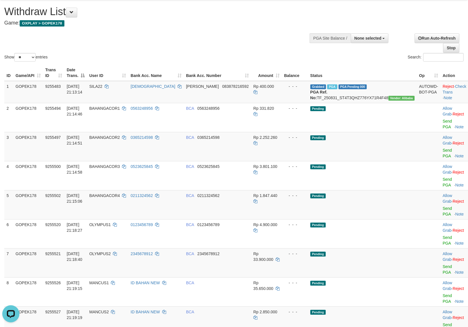
scroll to position [0, 0]
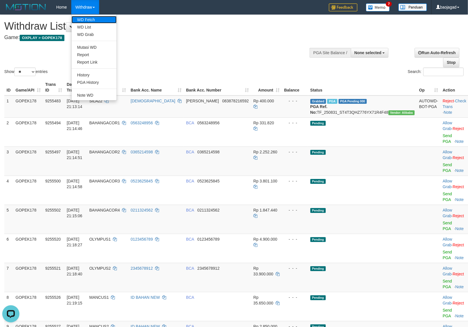
click at [90, 21] on link "WD Fetch" at bounding box center [94, 19] width 45 height 7
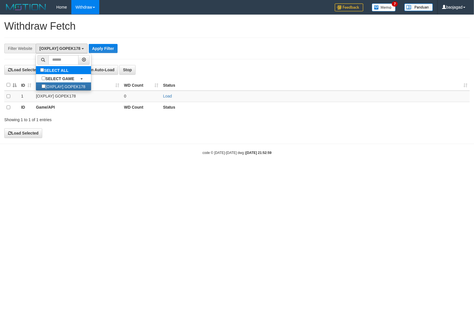
scroll to position [5, 0]
click at [107, 44] on button "Apply Filter" at bounding box center [103, 48] width 29 height 9
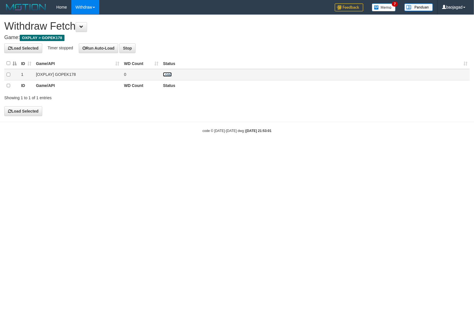
click at [167, 74] on link "Load" at bounding box center [167, 74] width 9 height 5
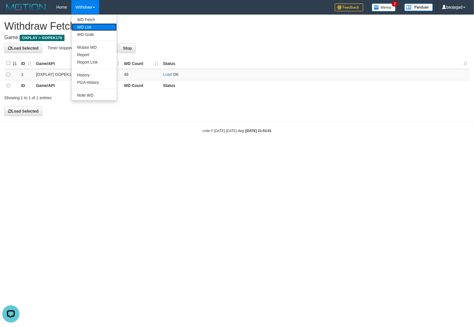
click at [90, 28] on link "WD List" at bounding box center [94, 26] width 45 height 7
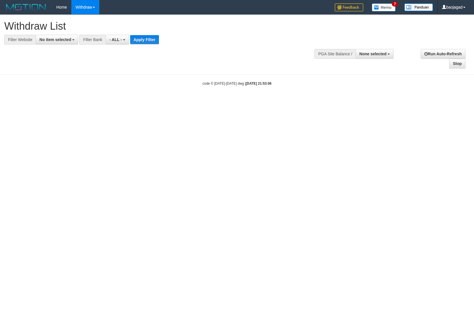
select select
click at [46, 41] on span "No item selected" at bounding box center [55, 39] width 32 height 5
click at [59, 64] on label "SELECT ALL" at bounding box center [55, 61] width 38 height 8
select select "***"
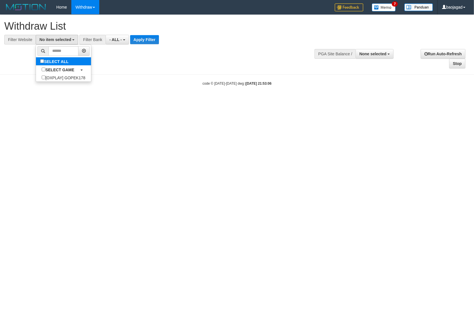
scroll to position [5, 0]
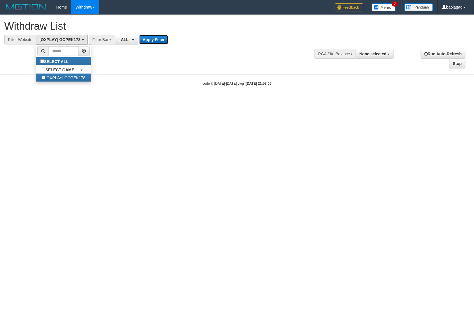
click at [143, 43] on button "Apply Filter" at bounding box center [153, 39] width 29 height 9
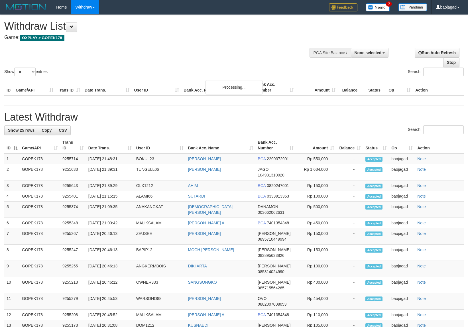
select select
select select "**"
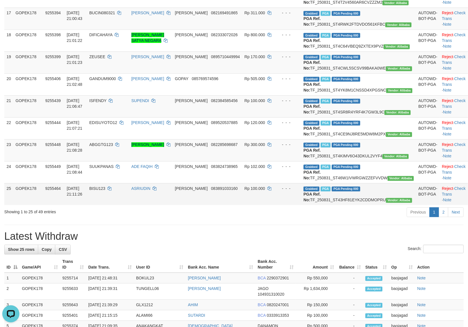
scroll to position [535, 0]
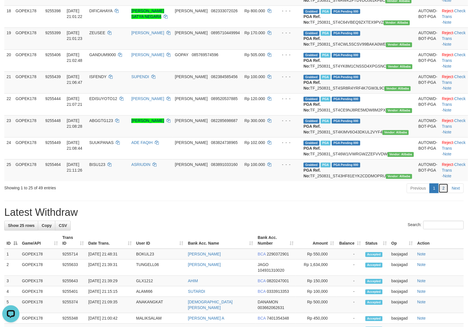
click at [447, 193] on link "2" at bounding box center [444, 188] width 10 height 10
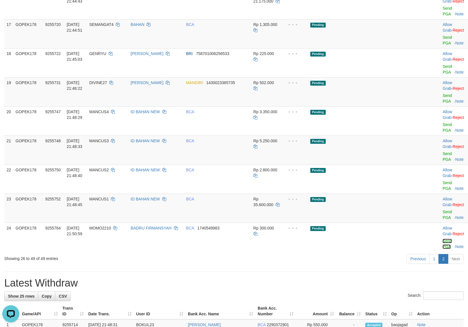
drag, startPoint x: 434, startPoint y: 124, endPoint x: 380, endPoint y: 128, distance: 53.8
click at [443, 239] on link "Send PGA" at bounding box center [447, 244] width 9 height 10
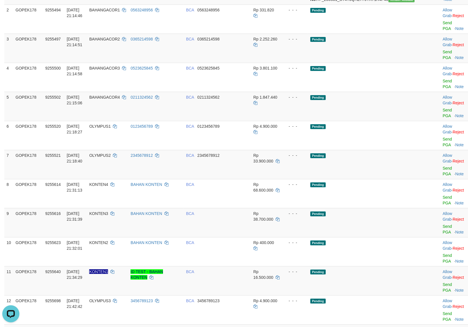
scroll to position [0, 0]
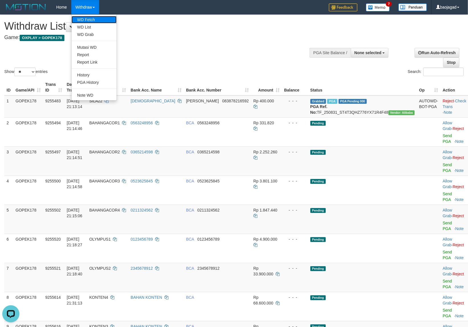
click at [93, 18] on link "WD Fetch" at bounding box center [94, 19] width 45 height 7
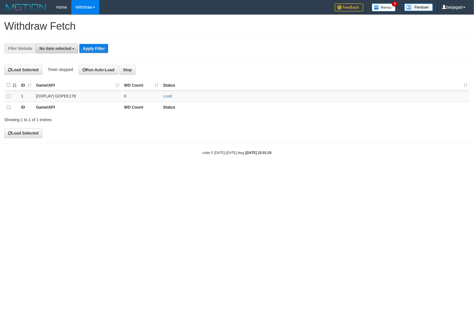
click at [49, 51] on button "No item selected" at bounding box center [57, 49] width 43 height 10
click at [71, 80] on b "SELECT GAME" at bounding box center [59, 78] width 29 height 5
select select "***"
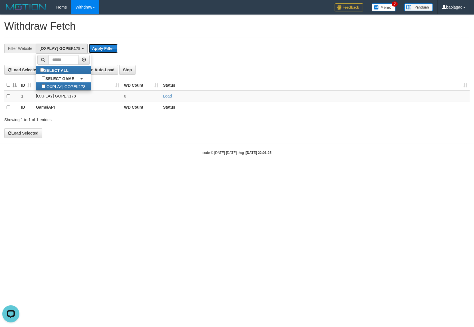
click at [95, 46] on button "Apply Filter" at bounding box center [103, 48] width 29 height 9
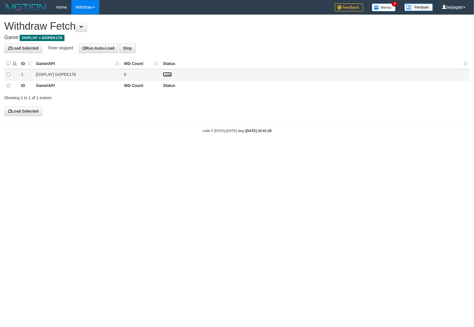
click at [167, 72] on link "Load" at bounding box center [167, 74] width 9 height 5
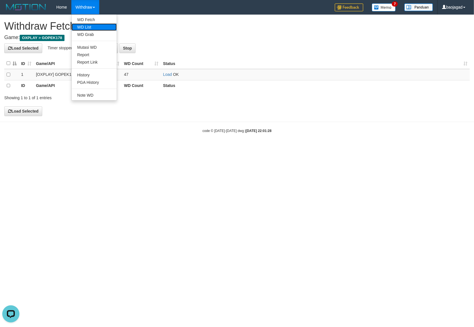
click at [87, 25] on link "WD List" at bounding box center [94, 26] width 45 height 7
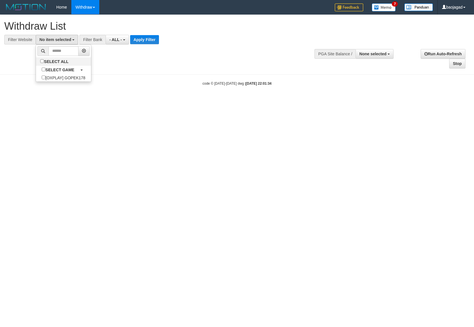
select select
click at [61, 76] on label "[OXPLAY] GOPEK178" at bounding box center [63, 78] width 55 height 8
select select "***"
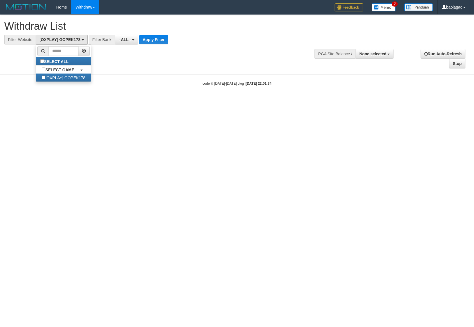
scroll to position [5, 0]
click at [159, 38] on button "Apply Filter" at bounding box center [153, 39] width 29 height 9
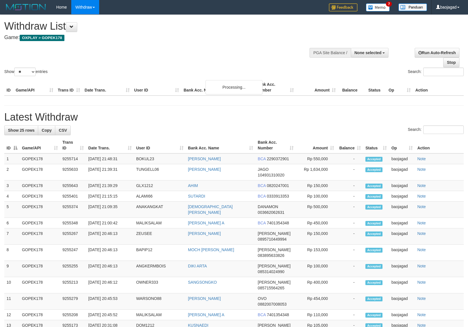
select select
select select "**"
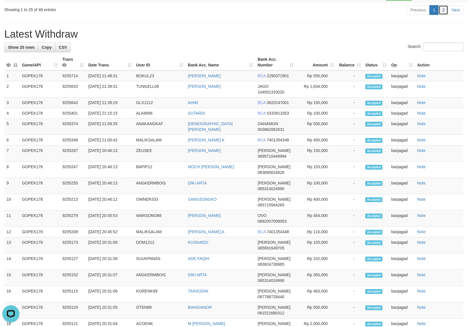
click at [440, 15] on link "2" at bounding box center [444, 10] width 10 height 10
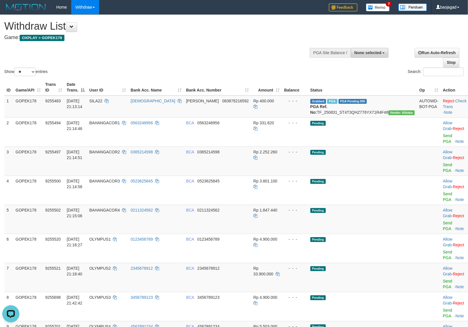
click at [363, 49] on button "None selected" at bounding box center [370, 53] width 38 height 10
click at [351, 82] on label "[OXPLAY] GOPEK178" at bounding box center [360, 81] width 57 height 7
select select "***"
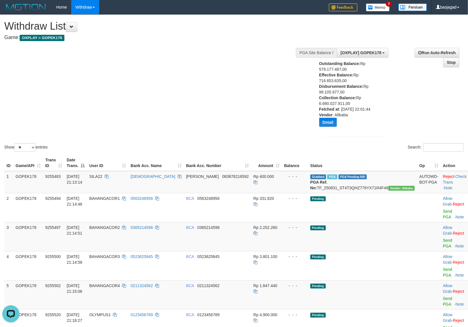
click at [147, 54] on div "Show ** ** ** *** entries Search:" at bounding box center [234, 84] width 468 height 138
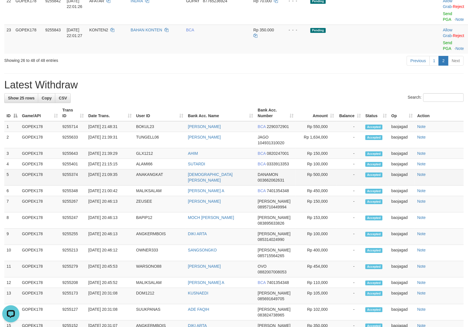
scroll to position [535, 0]
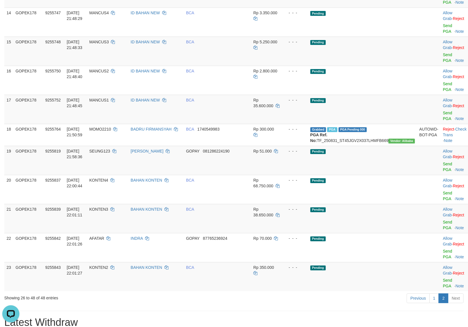
click at [348, 293] on div "Previous 1 2 Next" at bounding box center [331, 299] width 265 height 12
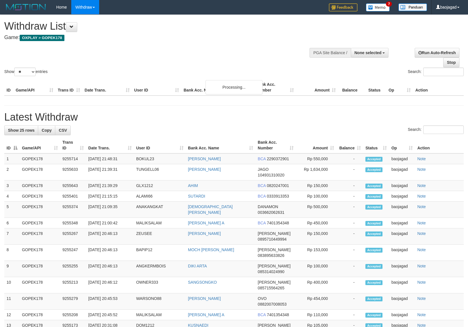
select select
select select "**"
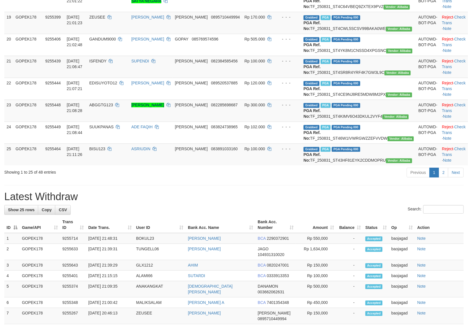
scroll to position [551, 0]
click at [252, 210] on div "**********" at bounding box center [234, 51] width 468 height 1174
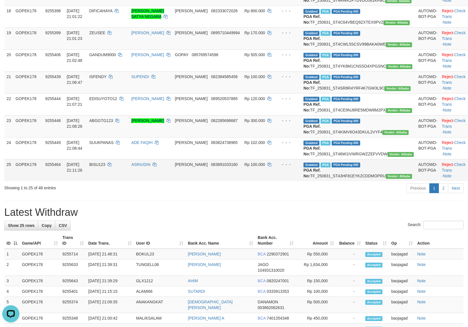
scroll to position [713, 0]
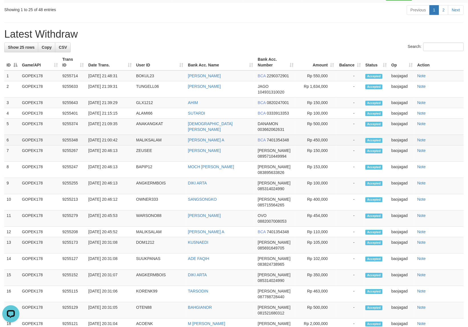
click at [317, 145] on td "Rp 450,000" at bounding box center [316, 140] width 41 height 11
copy td "450,000"
click at [199, 81] on td "FIKRI RAMADHAN" at bounding box center [221, 75] width 70 height 11
copy link "RAMADHAN"
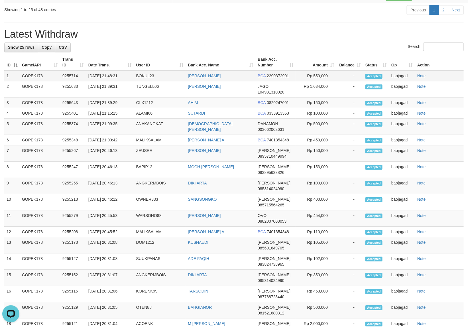
click at [199, 81] on td "FIKRI RAMADHAN" at bounding box center [221, 75] width 70 height 11
copy td "FIKRI RAMADHAN"
click at [199, 81] on td "FIKRI RAMADHAN" at bounding box center [221, 75] width 70 height 11
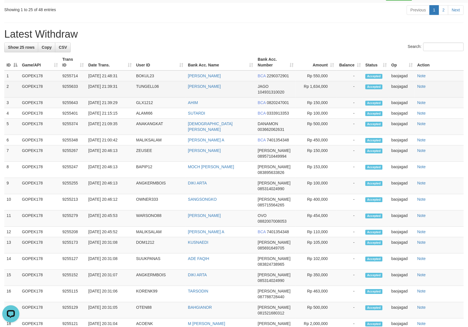
click at [195, 98] on td "AHMAD SUTIYONO" at bounding box center [221, 89] width 70 height 16
copy link "AHMAD"
click at [195, 98] on td "[PERSON_NAME]" at bounding box center [221, 89] width 70 height 16
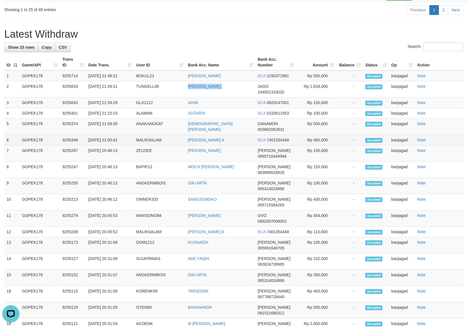
copy td "[PERSON_NAME]"
click at [192, 108] on td "AHIM" at bounding box center [221, 103] width 70 height 11
copy link "AHIM"
click at [198, 135] on td "[DEMOGRAPHIC_DATA][PERSON_NAME]" at bounding box center [221, 127] width 70 height 16
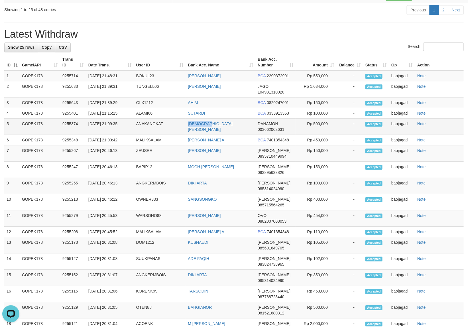
click at [198, 135] on td "[DEMOGRAPHIC_DATA][PERSON_NAME]" at bounding box center [221, 127] width 70 height 16
click at [195, 119] on td "SUTARDI" at bounding box center [221, 113] width 70 height 11
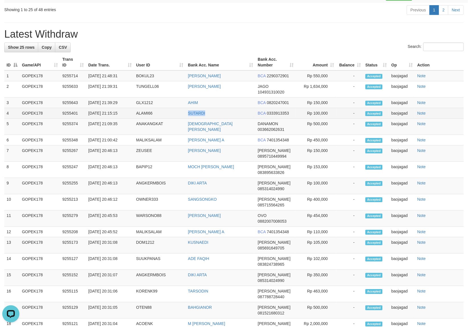
copy link "SUTARDI"
click at [195, 119] on td "SUTARDI" at bounding box center [221, 113] width 70 height 11
click at [200, 135] on td "[DEMOGRAPHIC_DATA][PERSON_NAME]" at bounding box center [221, 127] width 70 height 16
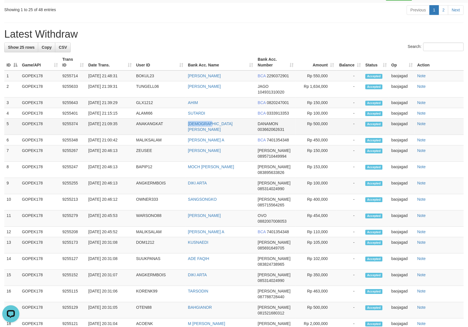
click at [200, 135] on td "[DEMOGRAPHIC_DATA][PERSON_NAME]" at bounding box center [221, 127] width 70 height 16
copy td "[DEMOGRAPHIC_DATA][PERSON_NAME]"
click at [209, 145] on td "[PERSON_NAME] A" at bounding box center [221, 140] width 70 height 11
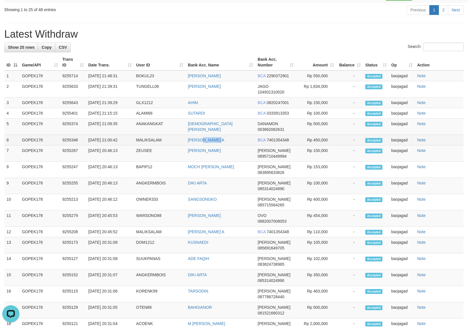
copy link "MAULANA"
click at [209, 145] on td "[PERSON_NAME] A" at bounding box center [221, 140] width 70 height 11
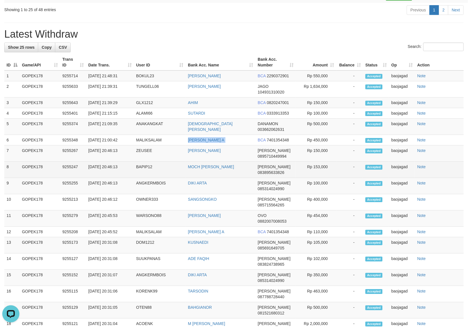
copy td "[PERSON_NAME] A"
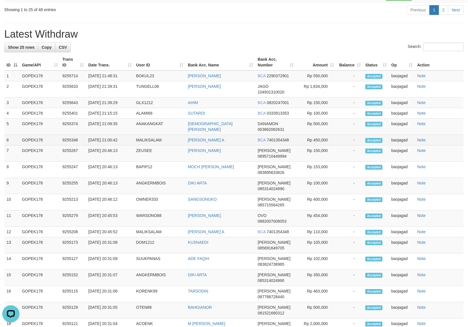
click at [146, 145] on td "MALIKSALAM" at bounding box center [160, 140] width 52 height 11
click at [147, 135] on td "ANAKANGKAT" at bounding box center [160, 127] width 52 height 16
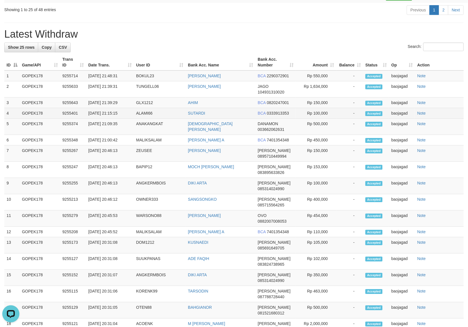
click at [146, 119] on td "ALAMI66" at bounding box center [160, 113] width 52 height 11
click at [143, 108] on td "GLX1212" at bounding box center [160, 103] width 52 height 11
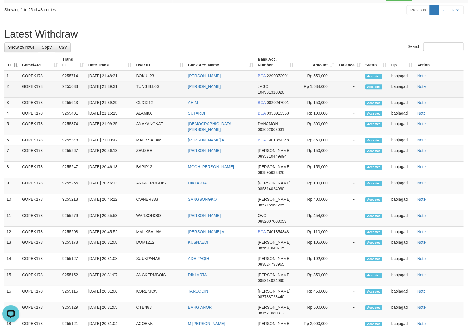
click at [146, 98] on td "TUNGELL06" at bounding box center [160, 89] width 52 height 16
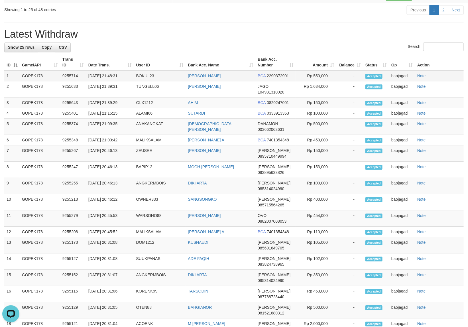
click at [143, 81] on td "BOKUL23" at bounding box center [160, 75] width 52 height 11
click at [148, 40] on h1 "Latest Withdraw" at bounding box center [234, 34] width 460 height 11
click at [443, 15] on link "2" at bounding box center [444, 10] width 10 height 10
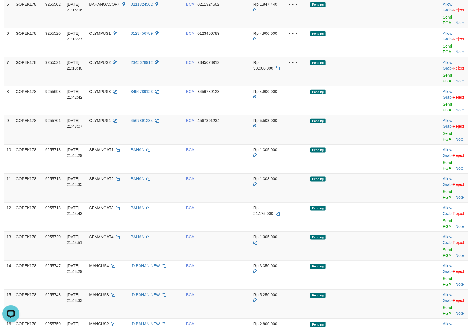
scroll to position [71, 0]
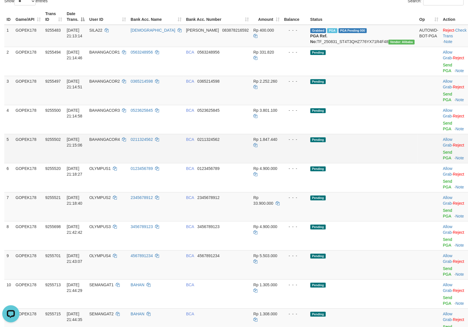
click at [359, 134] on td "Pending" at bounding box center [362, 148] width 109 height 29
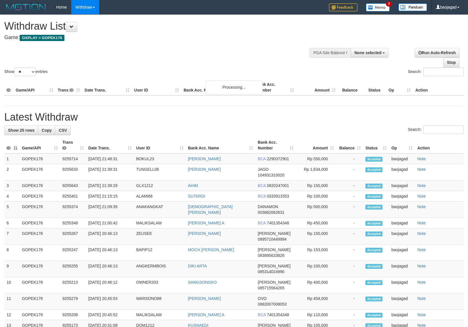
select select
select select "**"
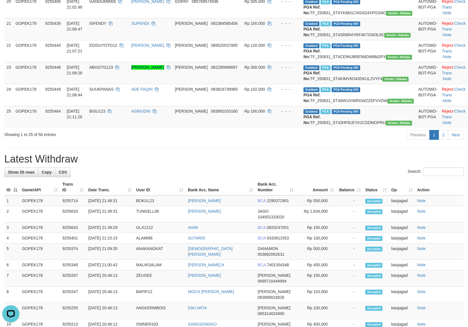
scroll to position [606, 0]
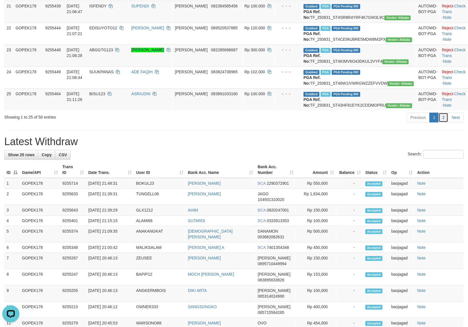
click at [448, 122] on link "2" at bounding box center [444, 118] width 10 height 10
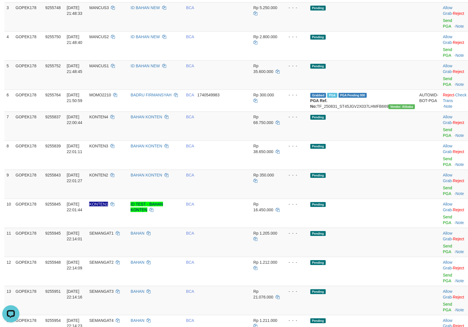
scroll to position [71, 0]
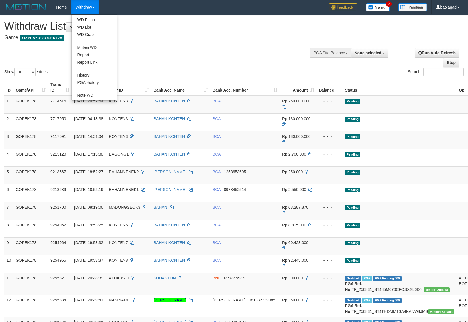
select select
select select "**"
click at [102, 76] on link "History" at bounding box center [94, 74] width 45 height 7
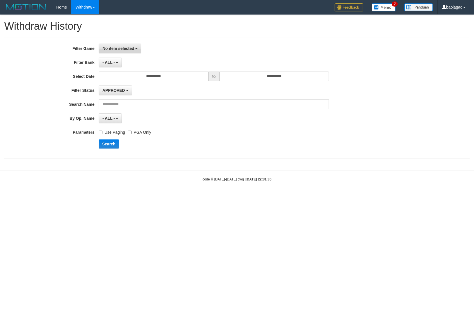
click at [118, 52] on button "No item selected" at bounding box center [120, 49] width 43 height 10
click at [118, 79] on label "[OXPLAY] GOPEK178" at bounding box center [135, 78] width 72 height 9
select select "***"
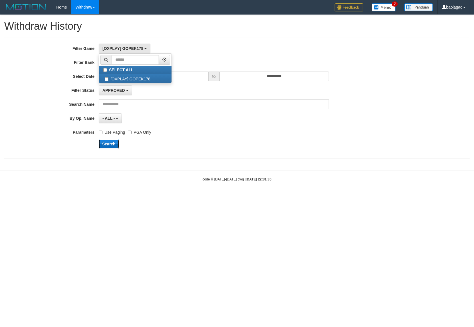
click at [110, 146] on button "Search" at bounding box center [109, 143] width 20 height 9
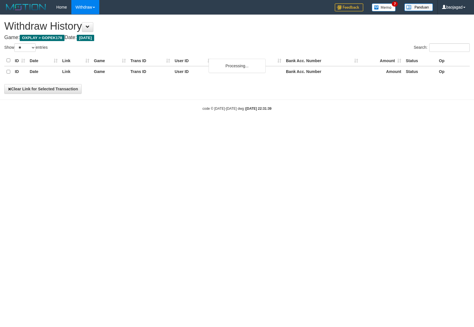
select select "**"
